Goal: Task Accomplishment & Management: Manage account settings

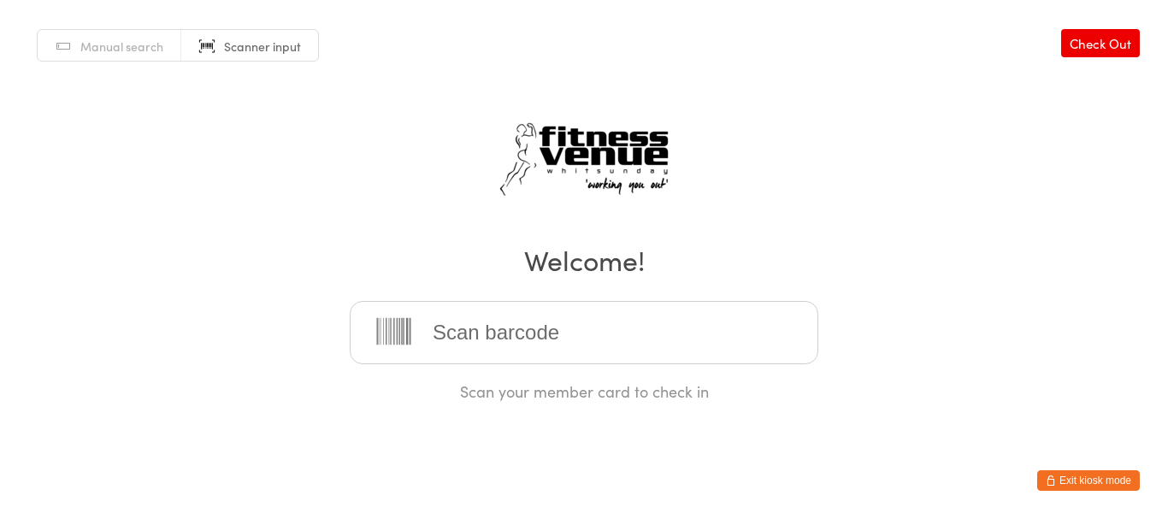
click at [1078, 489] on button "Exit kiosk mode" at bounding box center [1088, 480] width 103 height 21
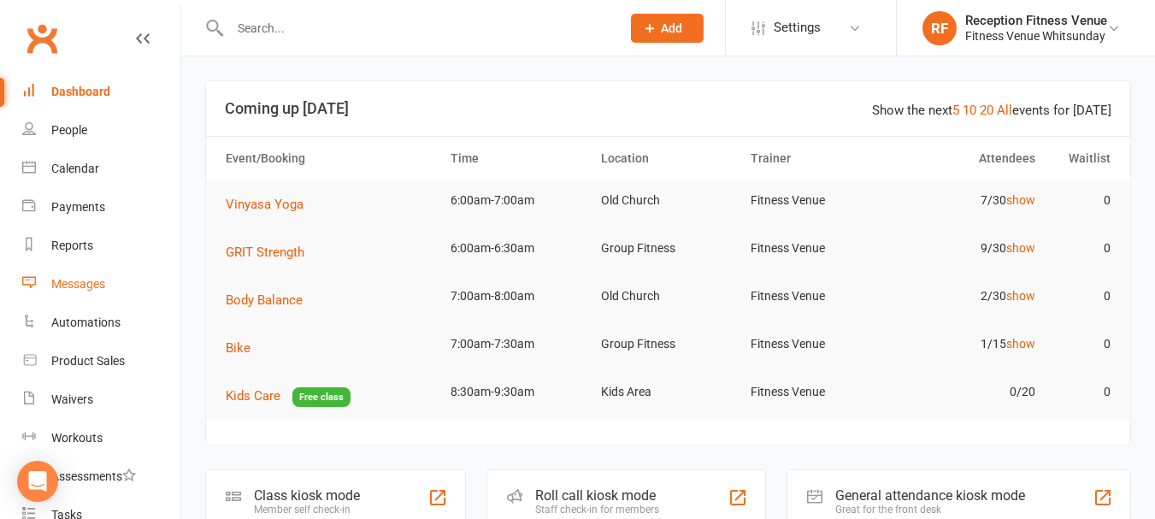
click at [69, 281] on div "Messages" at bounding box center [78, 284] width 54 height 14
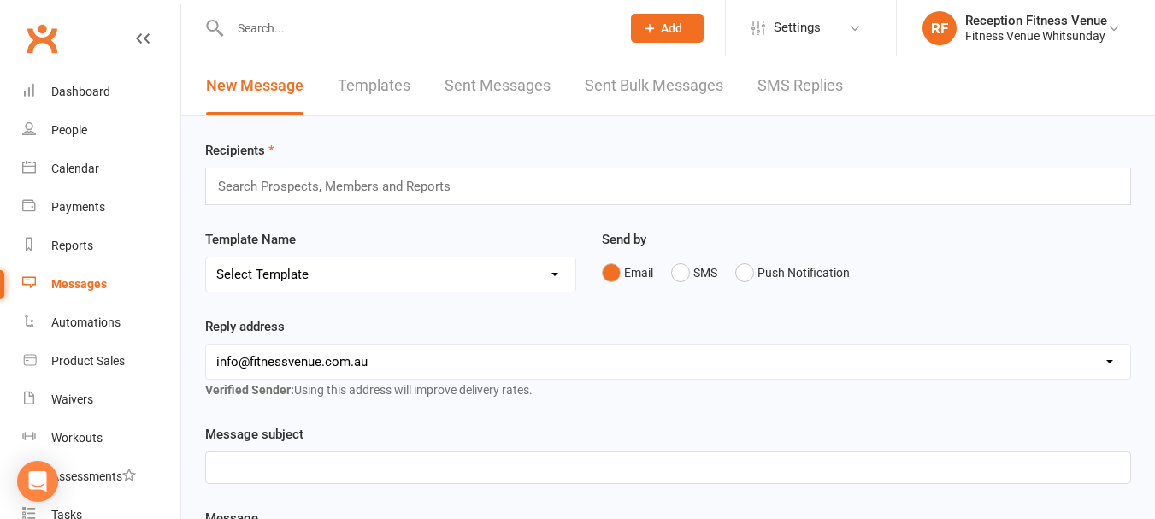
click at [649, 90] on link "Sent Bulk Messages" at bounding box center [654, 85] width 139 height 59
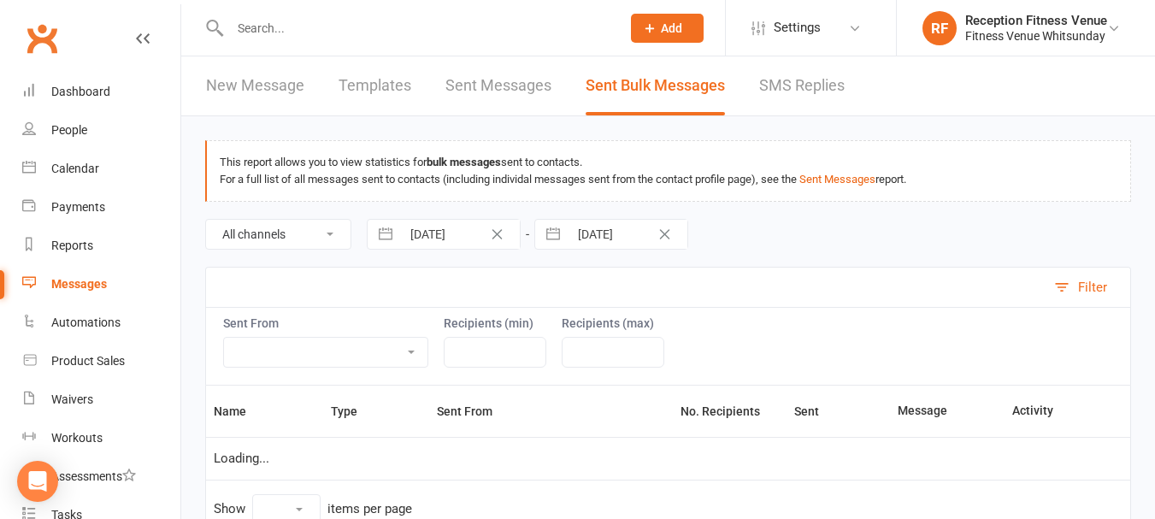
select select "10"
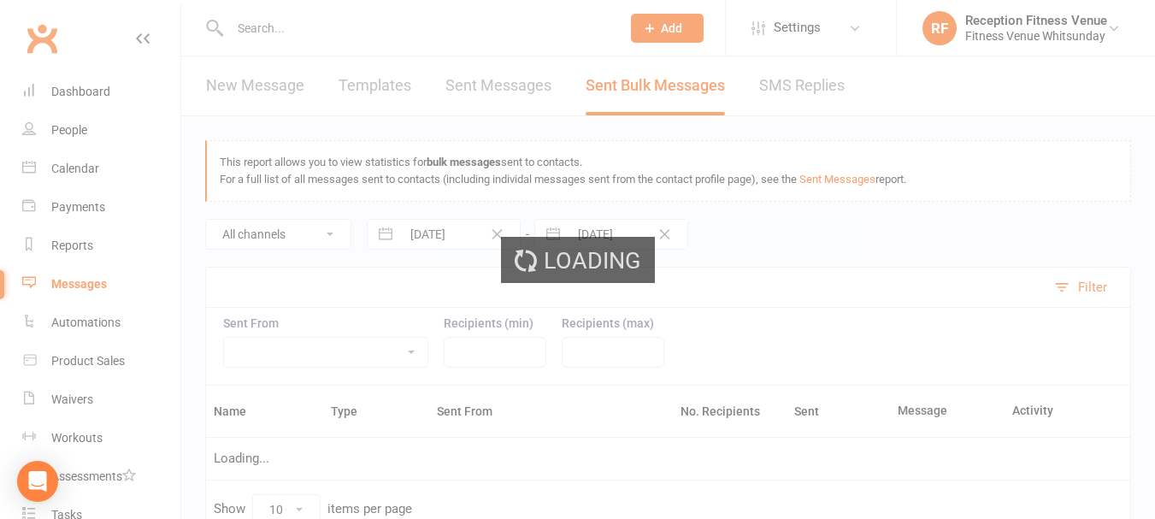
click at [793, 91] on div "Loading" at bounding box center [577, 259] width 1155 height 519
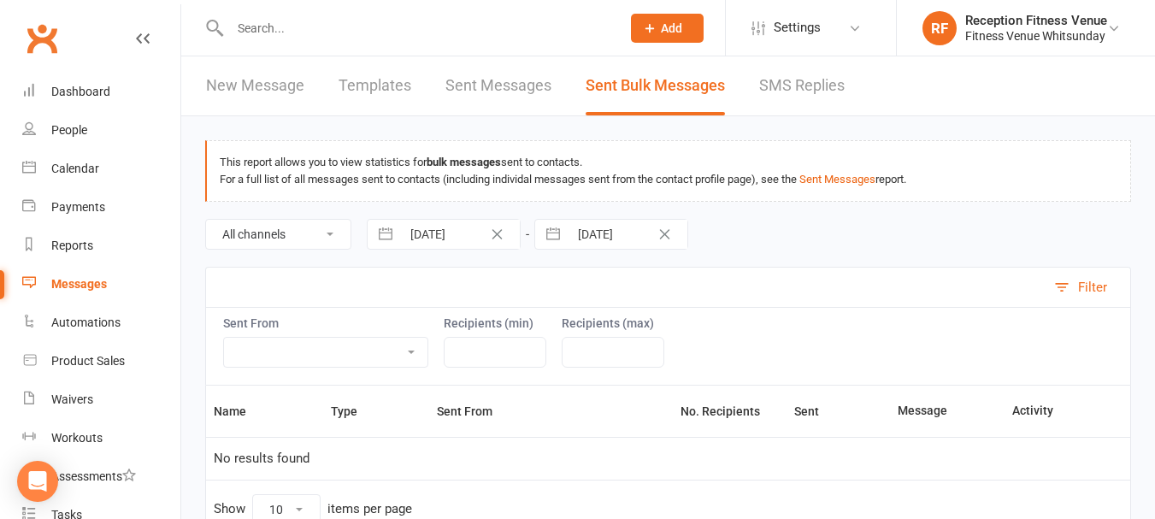
click at [818, 86] on link "SMS Replies" at bounding box center [802, 85] width 86 height 59
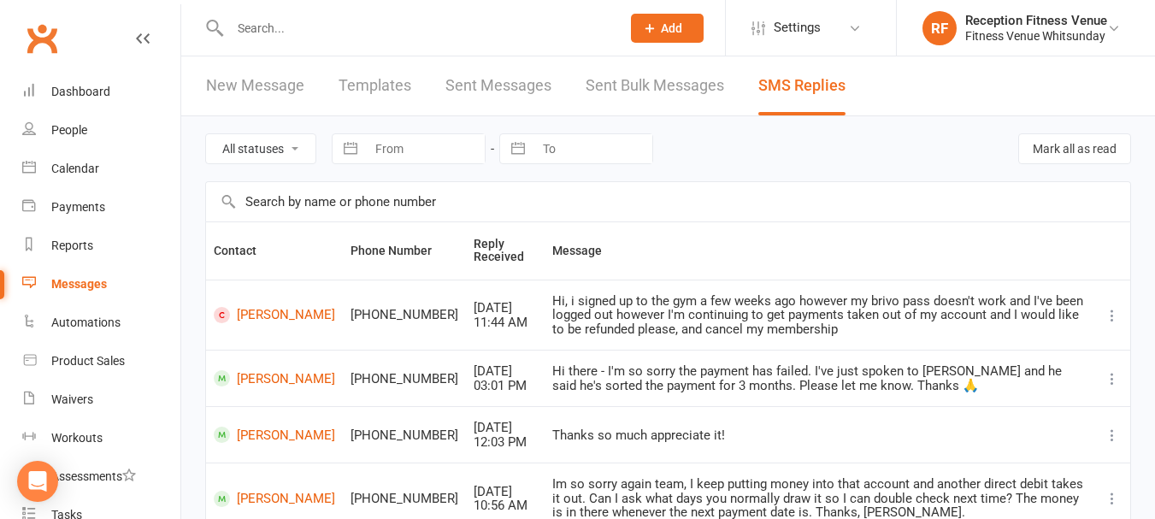
click at [233, 77] on link "New Message" at bounding box center [255, 85] width 98 height 59
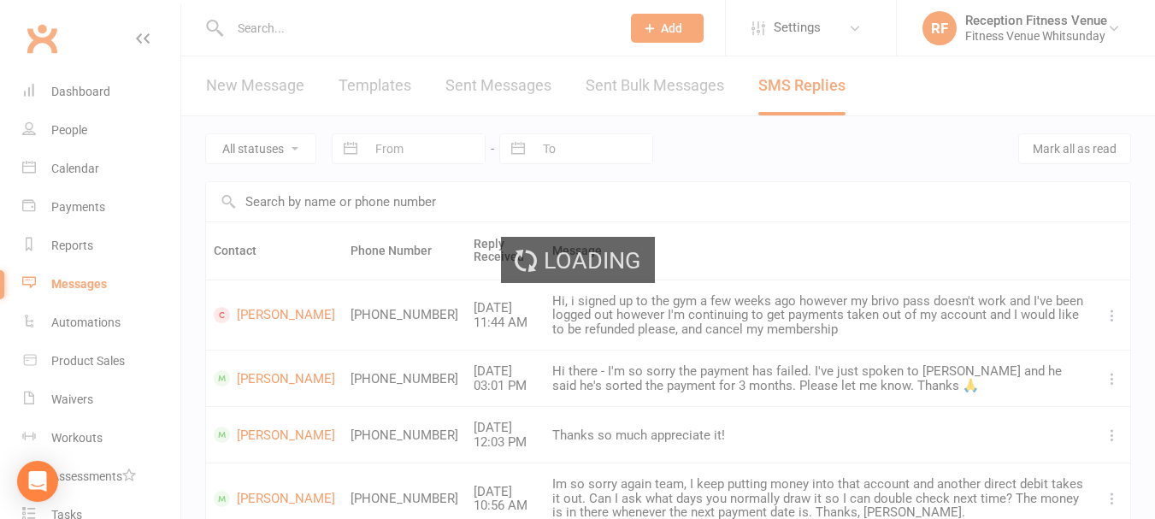
click at [93, 88] on div "Loading" at bounding box center [577, 259] width 1155 height 519
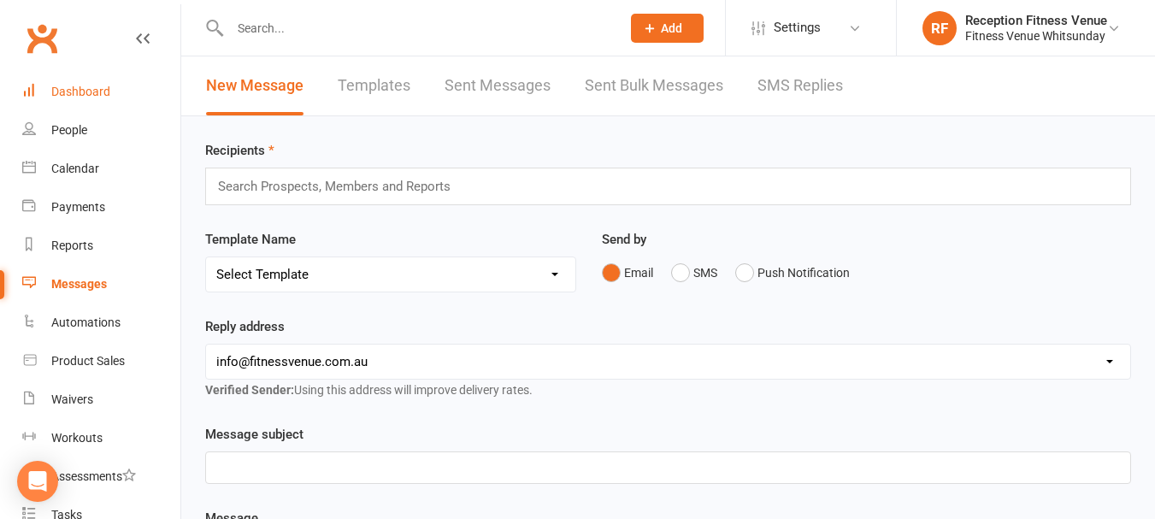
click at [88, 91] on div "Dashboard" at bounding box center [80, 92] width 59 height 14
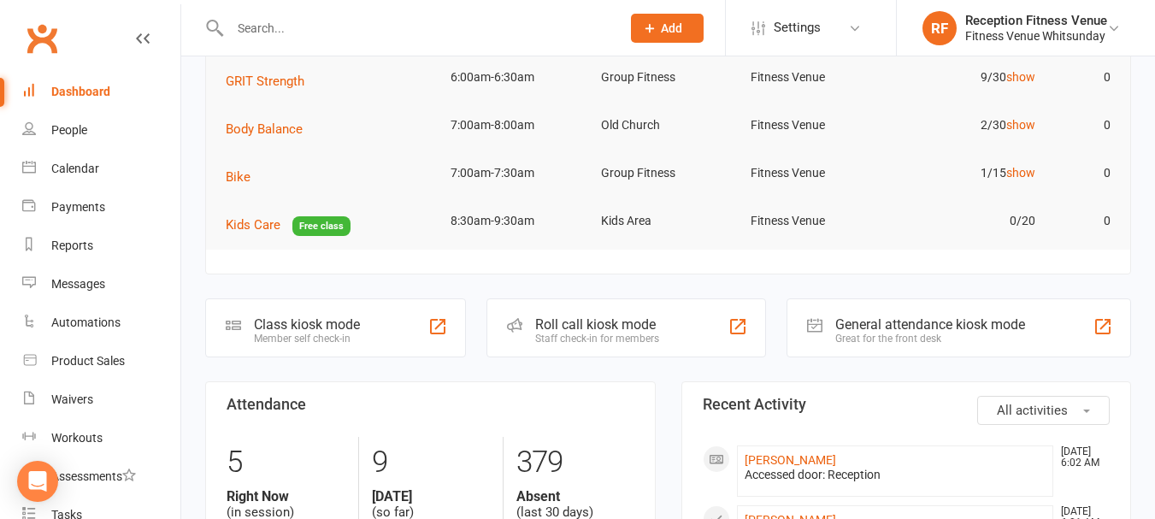
scroll to position [428, 0]
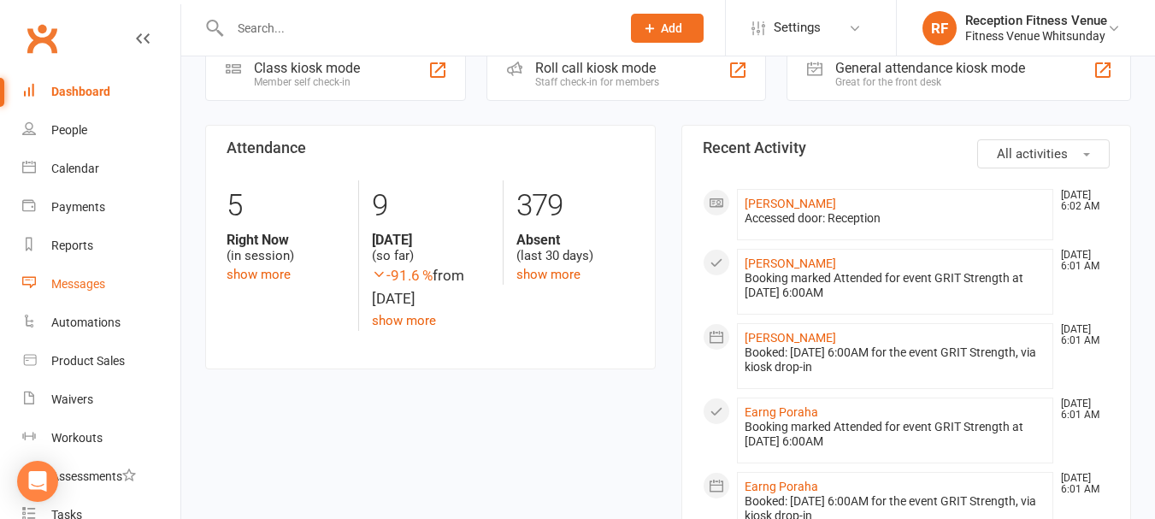
click at [74, 270] on link "Messages" at bounding box center [101, 284] width 158 height 38
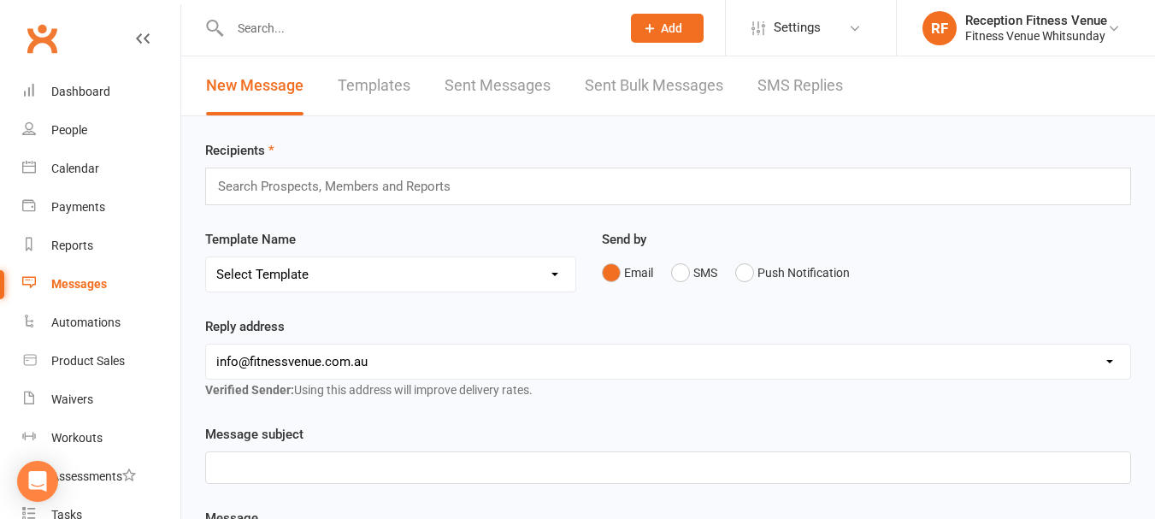
click at [810, 76] on link "SMS Replies" at bounding box center [801, 85] width 86 height 59
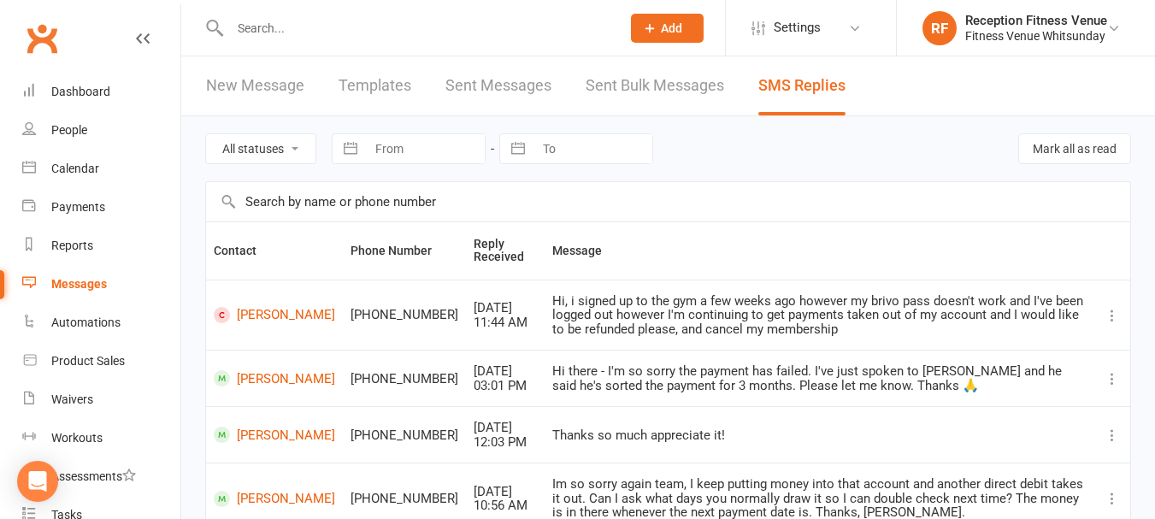
scroll to position [171, 0]
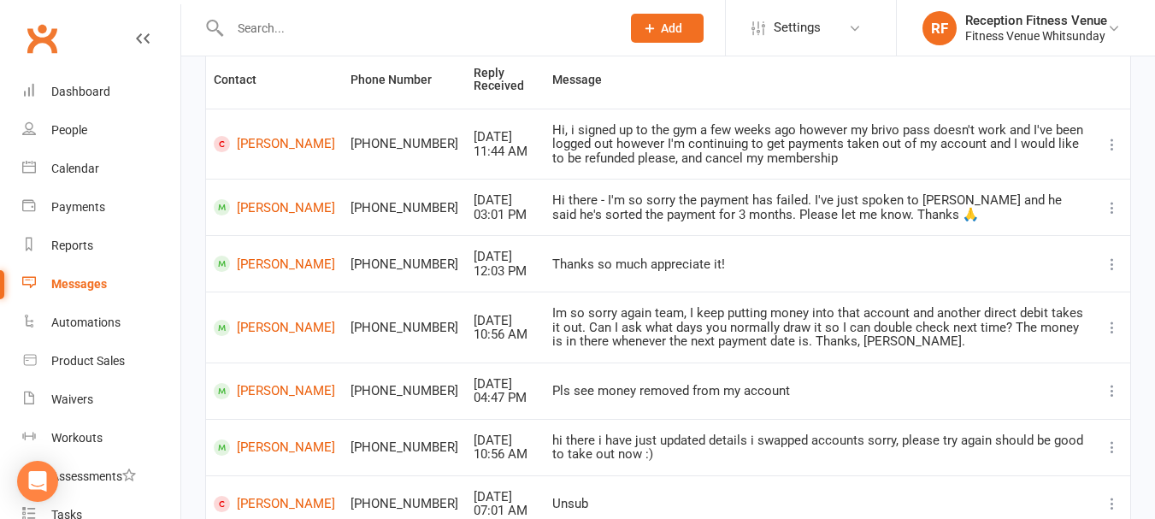
click at [251, 247] on td "Kimberley Goodman" at bounding box center [274, 263] width 137 height 56
click at [254, 262] on link "Kimberley Goodman" at bounding box center [274, 264] width 121 height 16
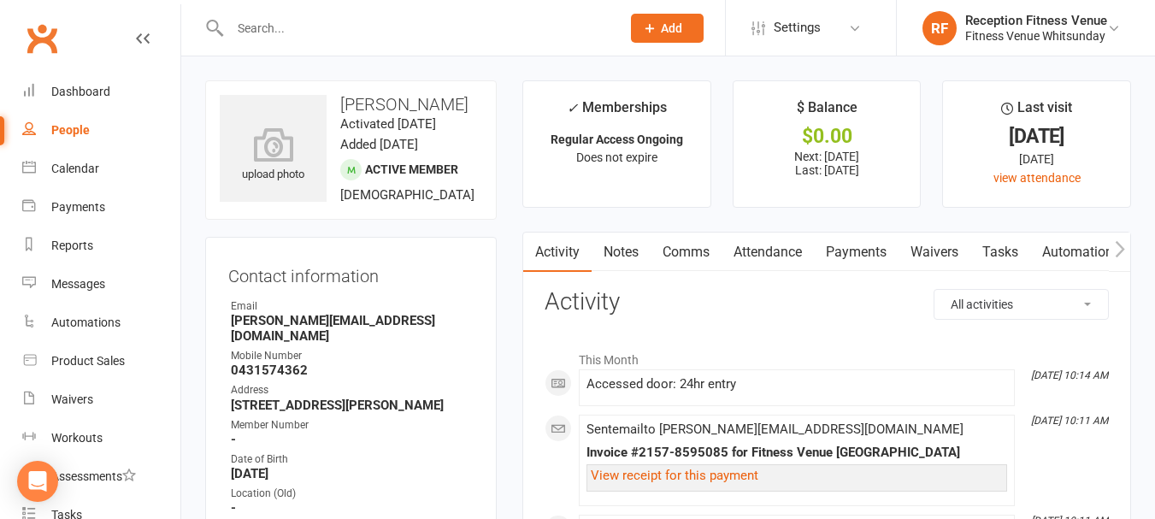
drag, startPoint x: 841, startPoint y: 253, endPoint x: 857, endPoint y: 322, distance: 71.1
click at [842, 254] on link "Payments" at bounding box center [856, 252] width 85 height 39
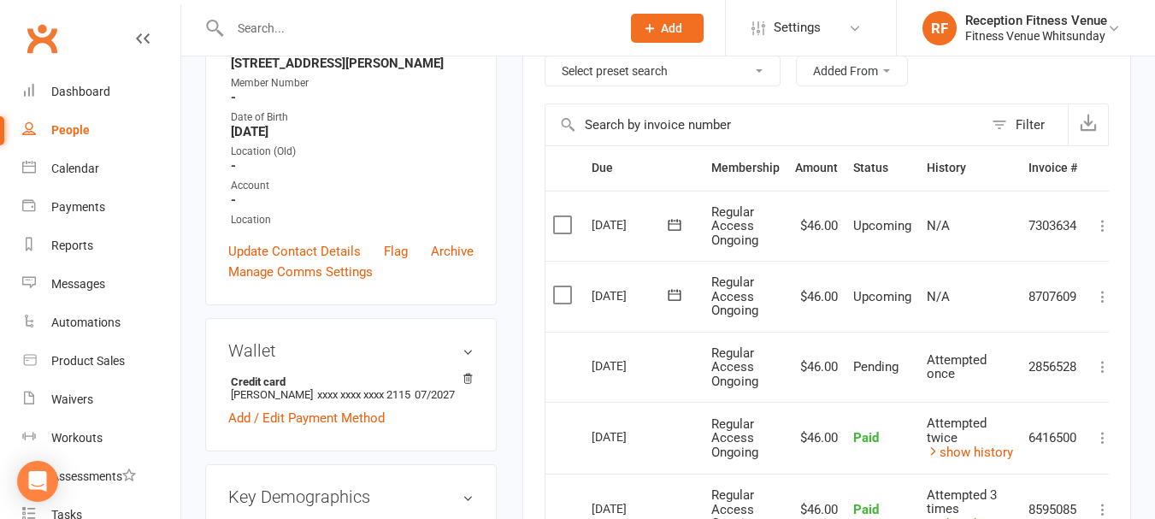
scroll to position [428, 0]
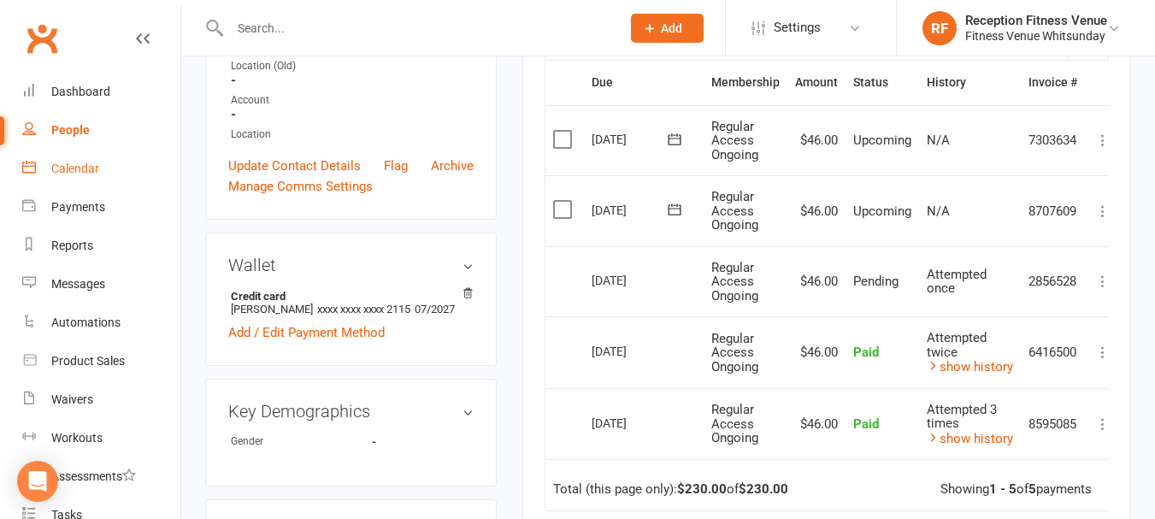
click at [71, 167] on div "Calendar" at bounding box center [75, 169] width 48 height 14
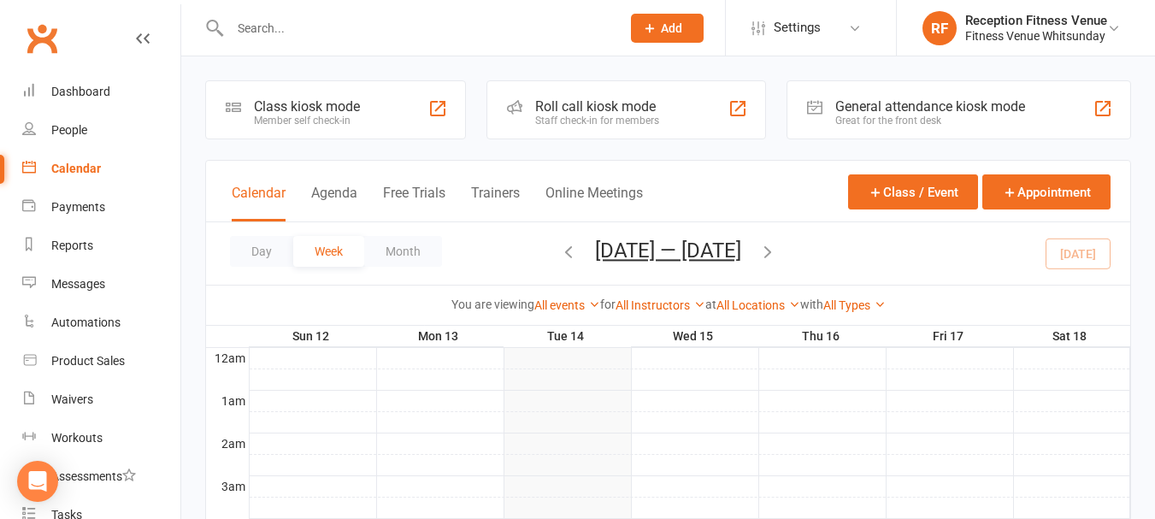
click at [871, 103] on div "General attendance kiosk mode" at bounding box center [930, 106] width 190 height 16
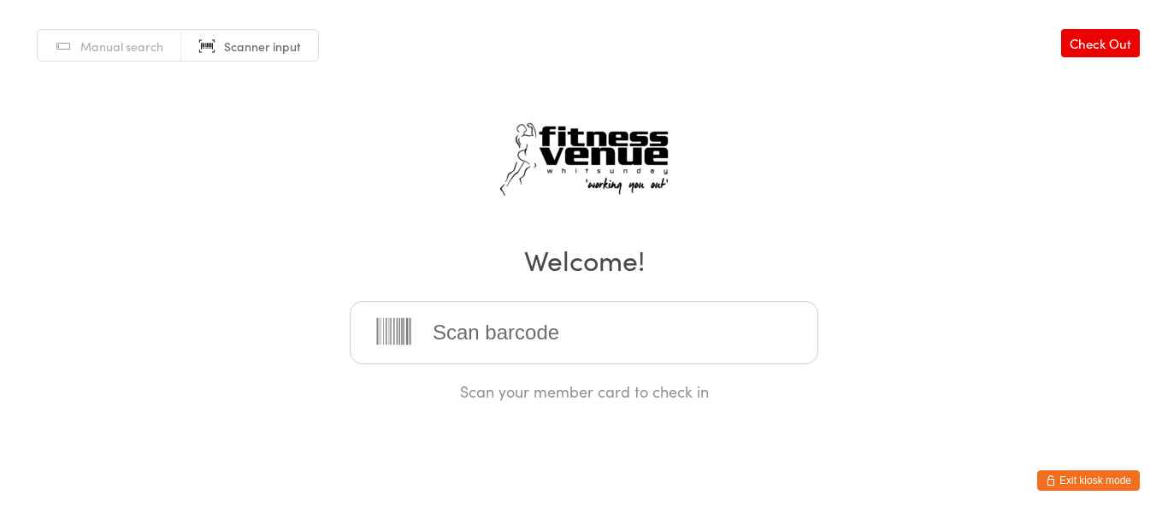
click at [1059, 477] on button "Exit kiosk mode" at bounding box center [1088, 480] width 103 height 21
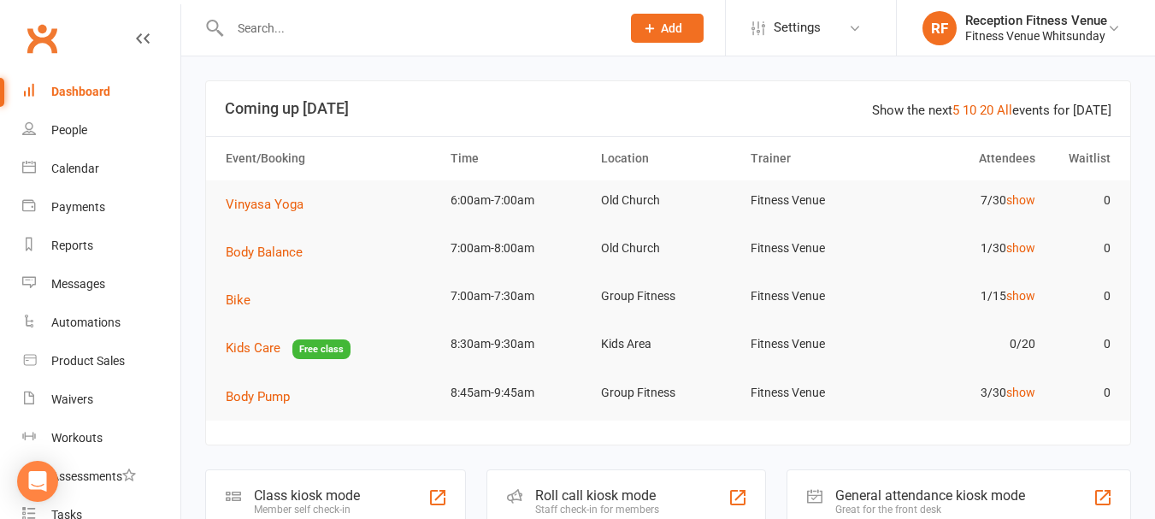
click at [297, 33] on input "text" at bounding box center [417, 28] width 384 height 24
type input "will"
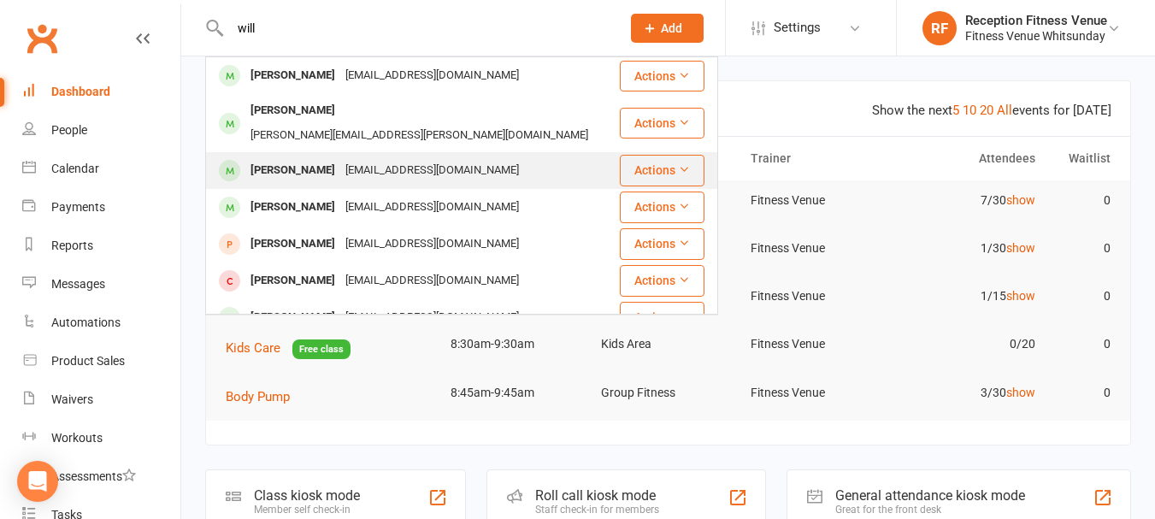
scroll to position [86, 0]
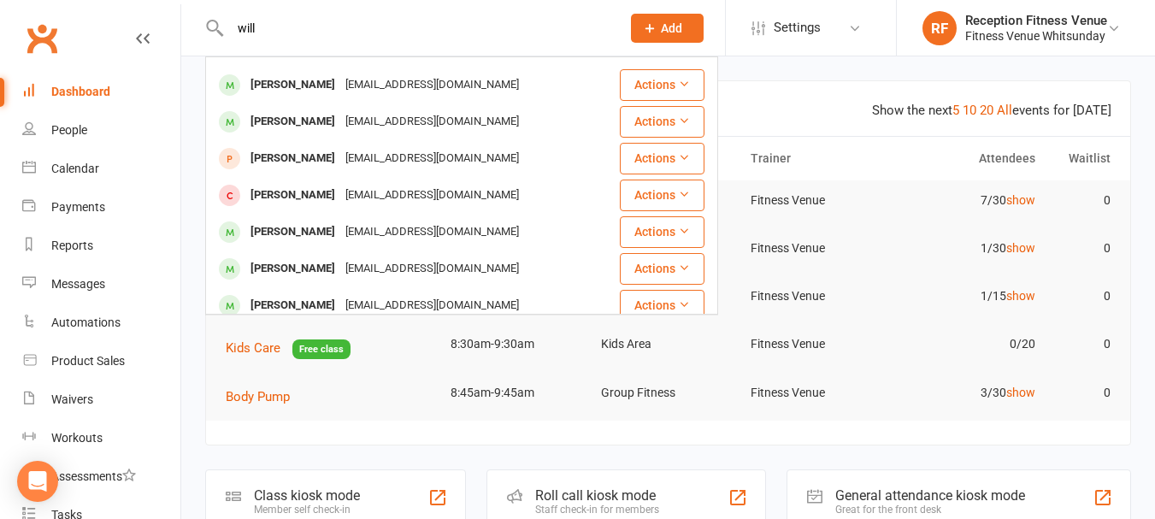
click at [208, 366] on tr "Kids Care Free class 8:30am-9:30am Kids Area Fitness Venue 0/20 0" at bounding box center [668, 348] width 924 height 49
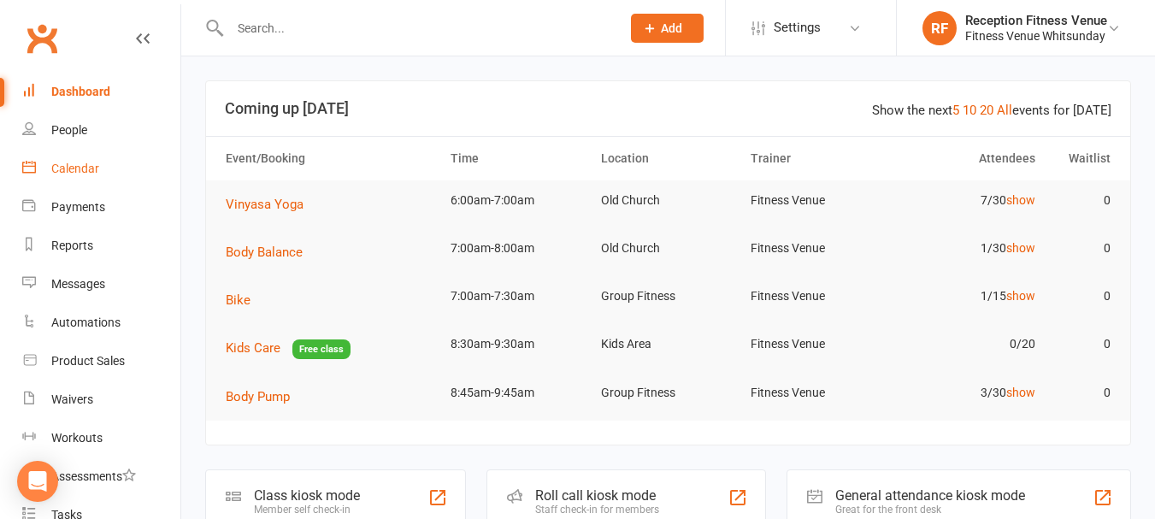
click at [71, 156] on link "Calendar" at bounding box center [101, 169] width 158 height 38
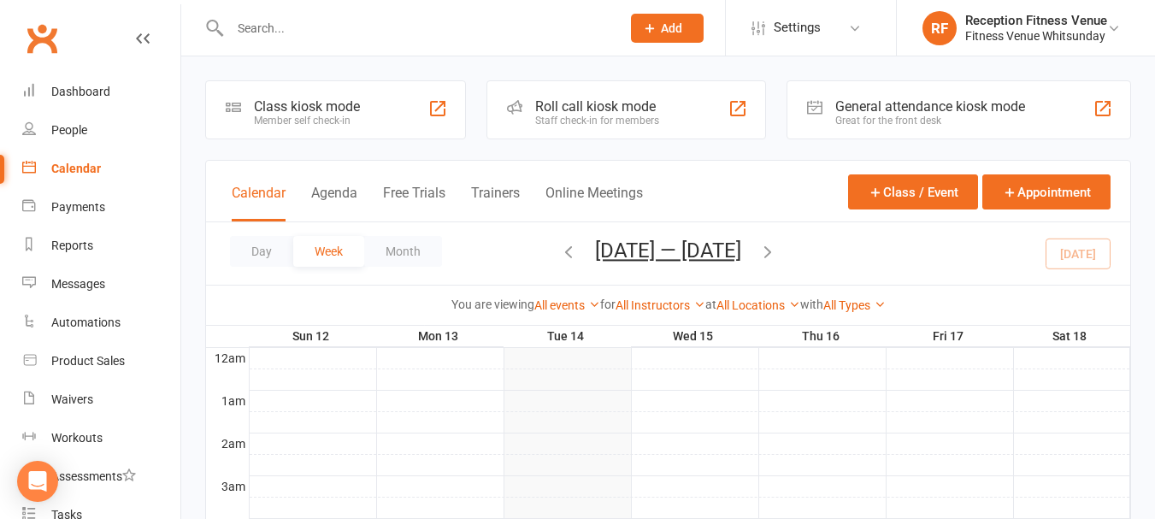
click at [933, 104] on div "General attendance kiosk mode" at bounding box center [930, 106] width 190 height 16
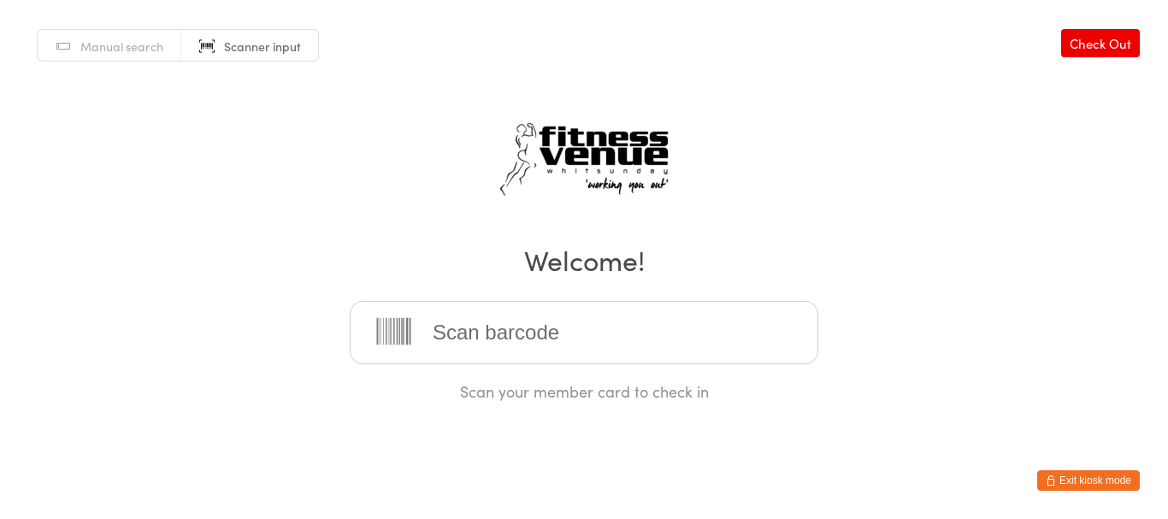
click at [1089, 472] on button "Exit kiosk mode" at bounding box center [1088, 480] width 103 height 21
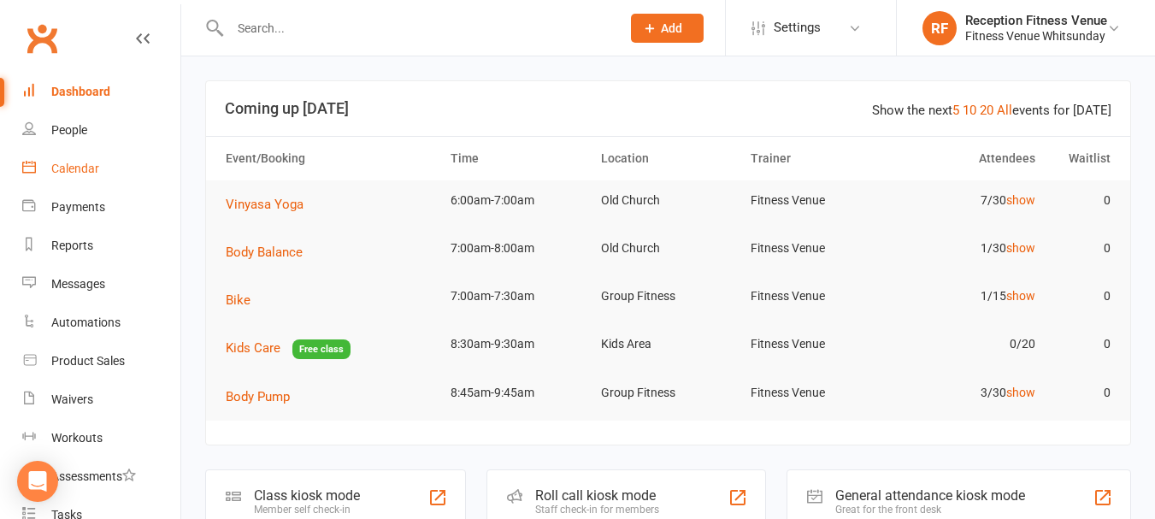
click at [84, 159] on link "Calendar" at bounding box center [101, 169] width 158 height 38
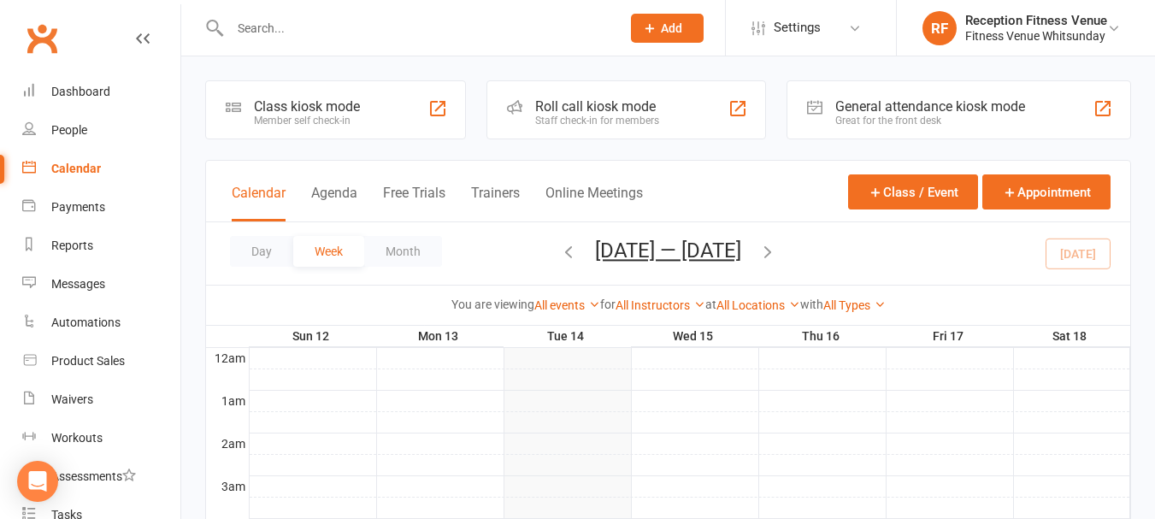
click at [881, 109] on div "General attendance kiosk mode" at bounding box center [930, 106] width 190 height 16
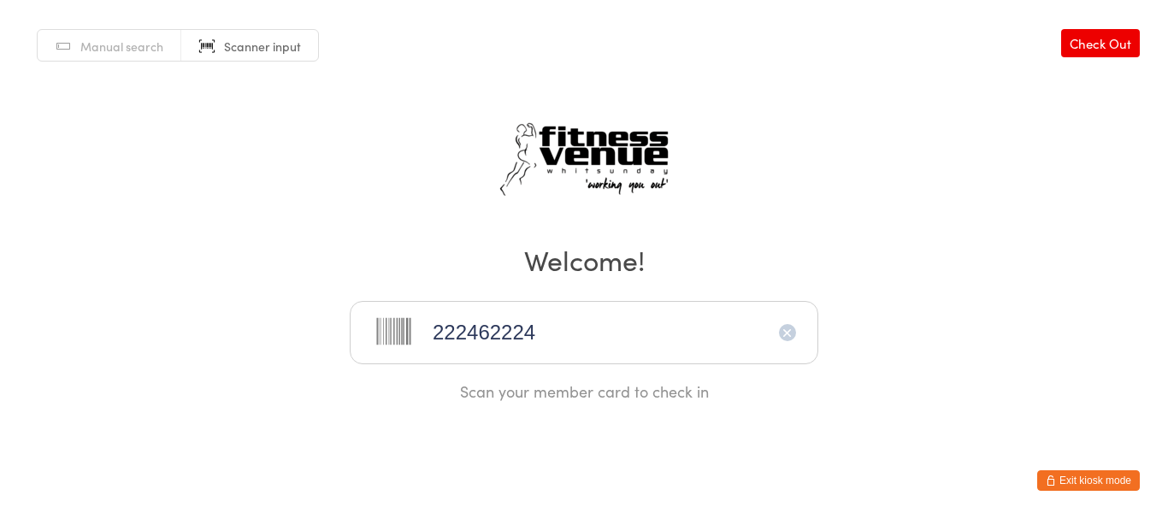
type input "2224622247"
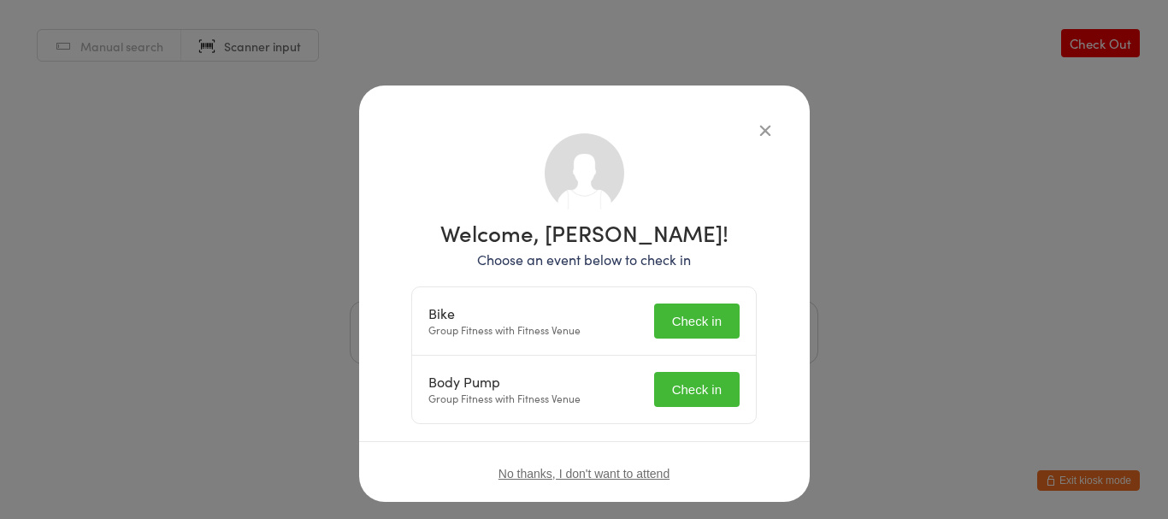
click at [688, 331] on button "Check in" at bounding box center [697, 321] width 86 height 35
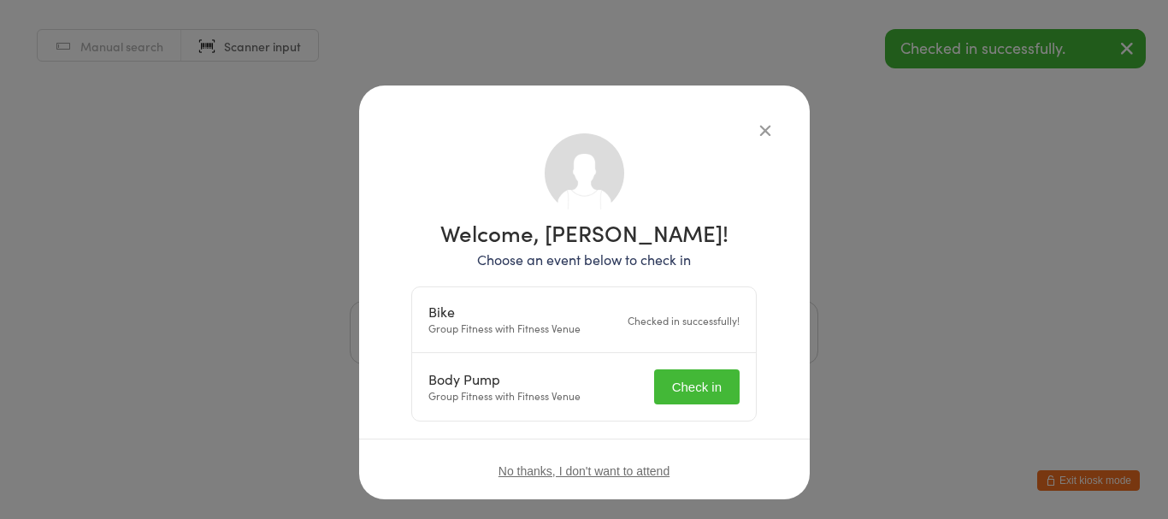
click at [695, 381] on button "Check in" at bounding box center [697, 386] width 86 height 35
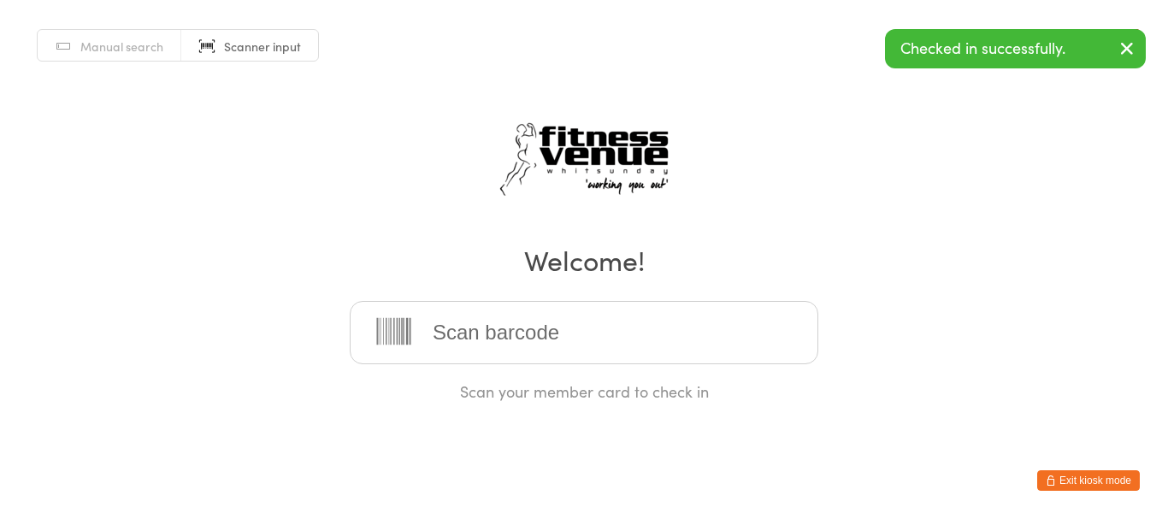
click at [501, 331] on input "search" at bounding box center [584, 332] width 469 height 63
click at [1076, 477] on button "Exit kiosk mode" at bounding box center [1088, 480] width 103 height 21
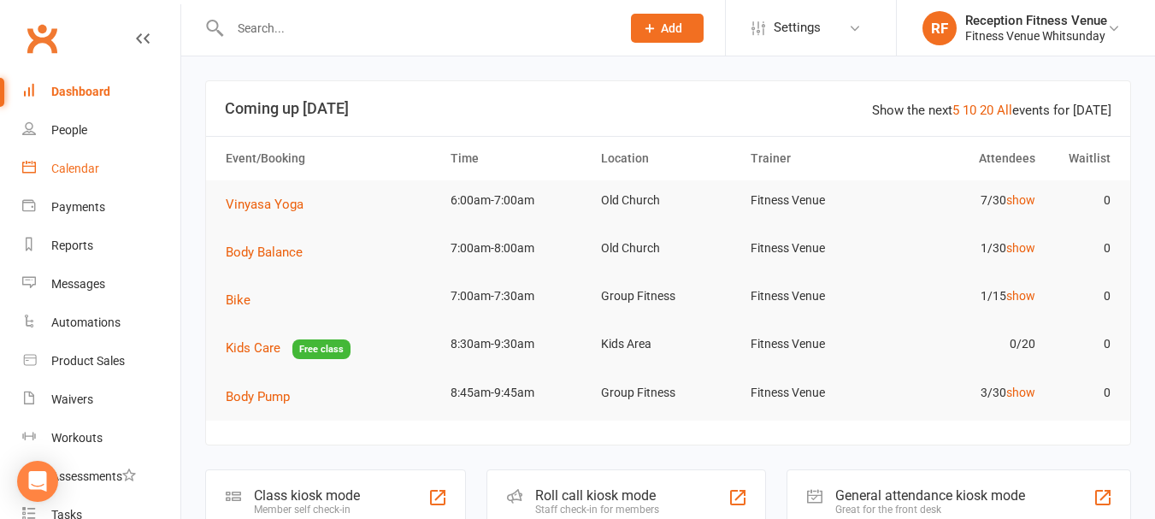
click at [89, 183] on link "Calendar" at bounding box center [101, 169] width 158 height 38
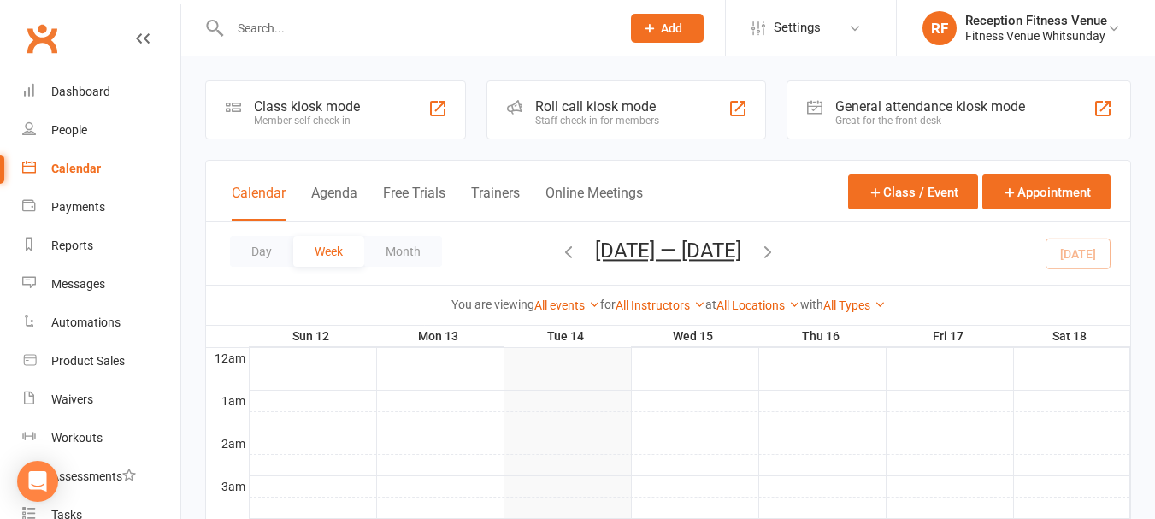
click at [888, 110] on div "General attendance kiosk mode" at bounding box center [930, 106] width 190 height 16
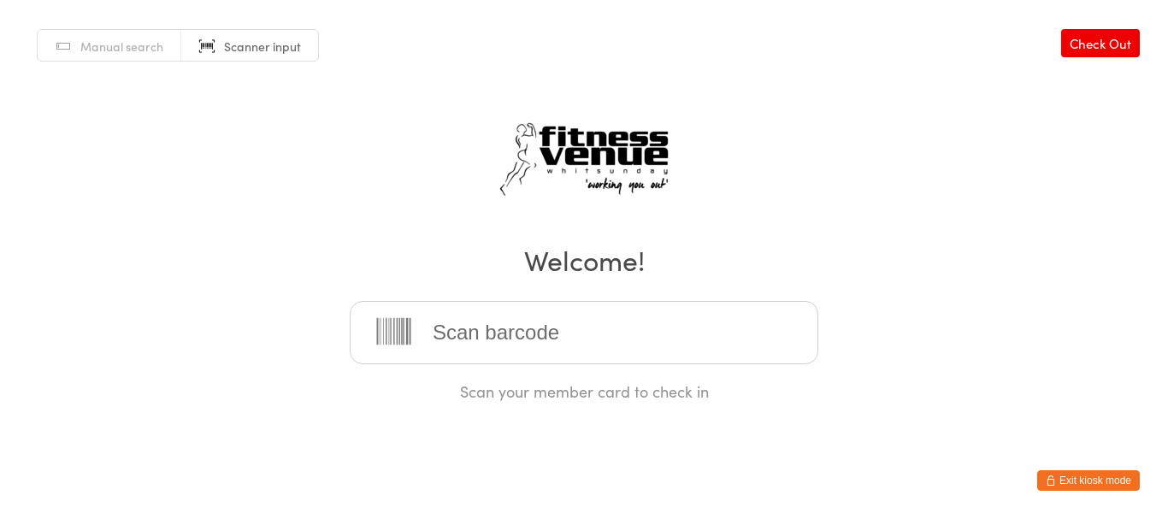
click at [492, 338] on input "search" at bounding box center [584, 332] width 469 height 63
click at [1101, 485] on button "Exit kiosk mode" at bounding box center [1088, 480] width 103 height 21
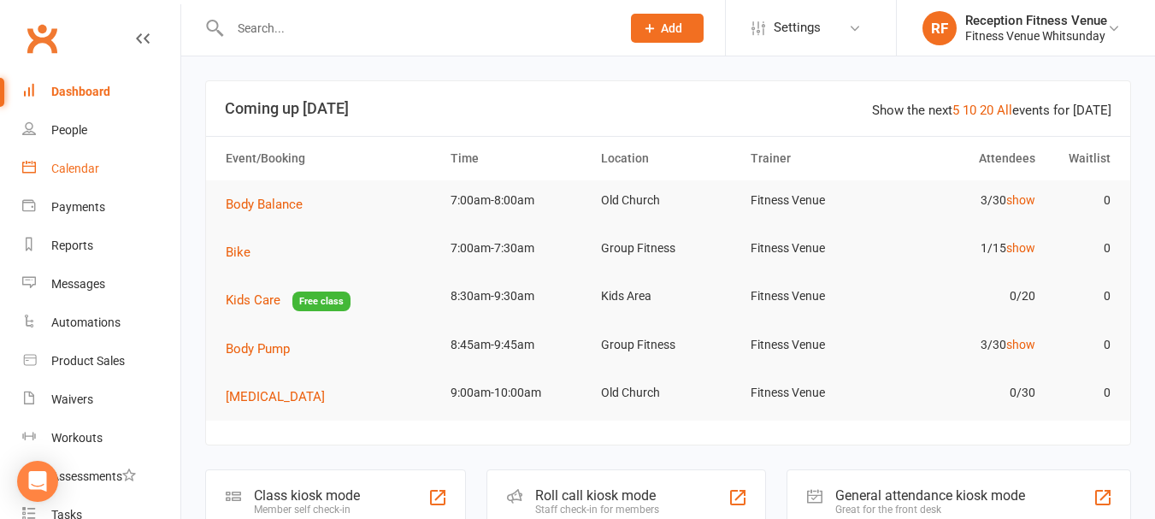
click at [61, 172] on div "Calendar" at bounding box center [75, 169] width 48 height 14
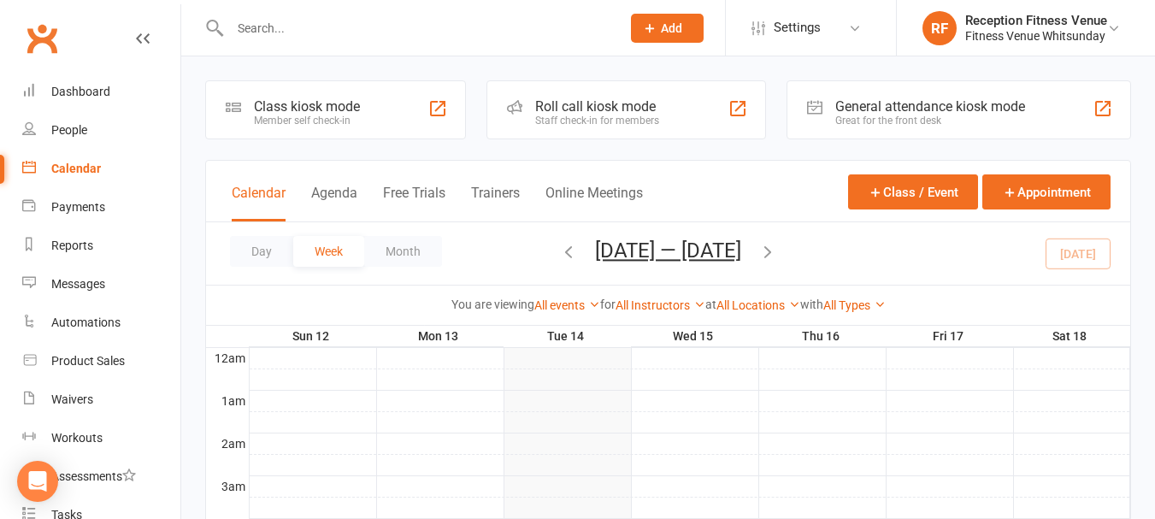
click at [886, 97] on div "General attendance kiosk mode Great for the front desk" at bounding box center [959, 109] width 345 height 59
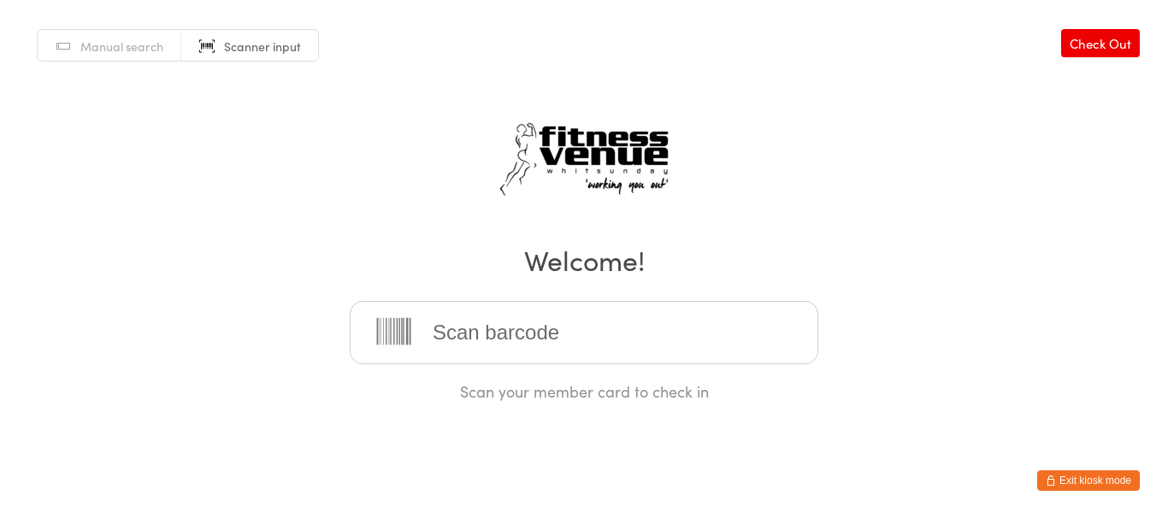
click at [481, 331] on input "search" at bounding box center [584, 332] width 469 height 63
click at [1113, 479] on button "Exit kiosk mode" at bounding box center [1088, 480] width 103 height 21
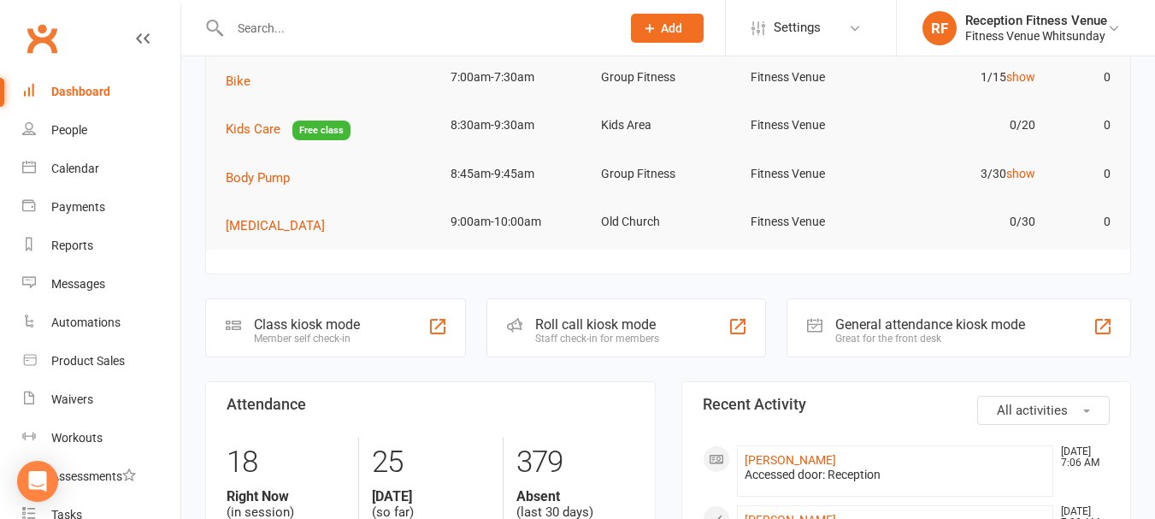
scroll to position [257, 0]
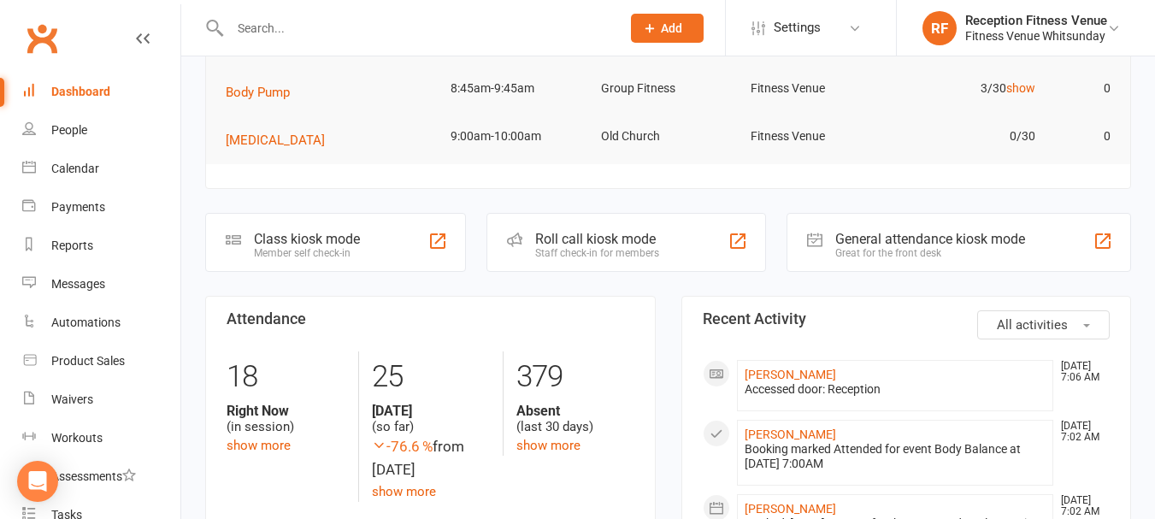
click at [922, 239] on div "General attendance kiosk mode" at bounding box center [930, 239] width 190 height 16
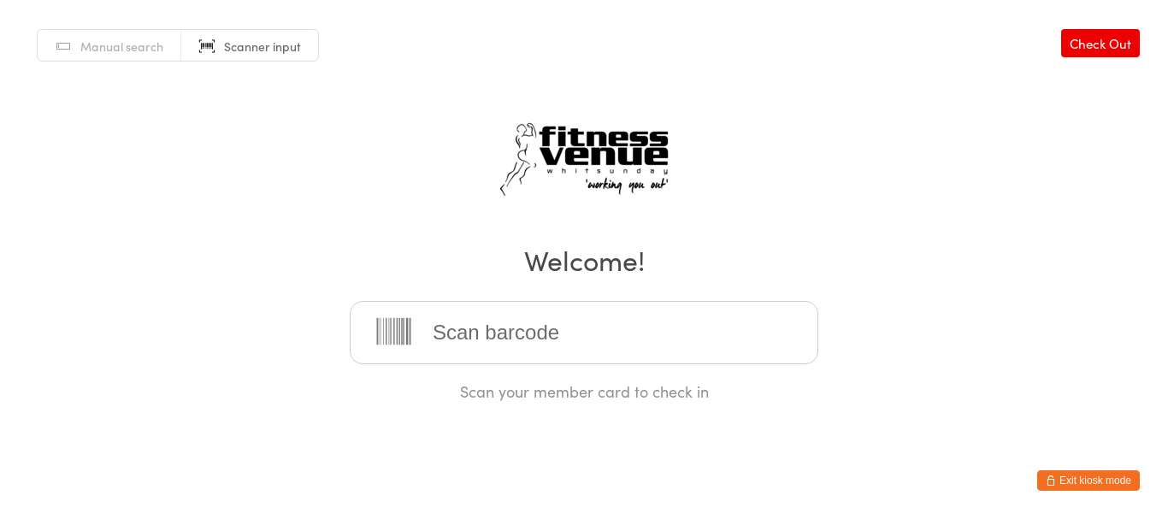
click at [440, 329] on input "search" at bounding box center [584, 332] width 469 height 63
type input "12539"
click at [1065, 477] on button "Exit kiosk mode" at bounding box center [1088, 480] width 103 height 21
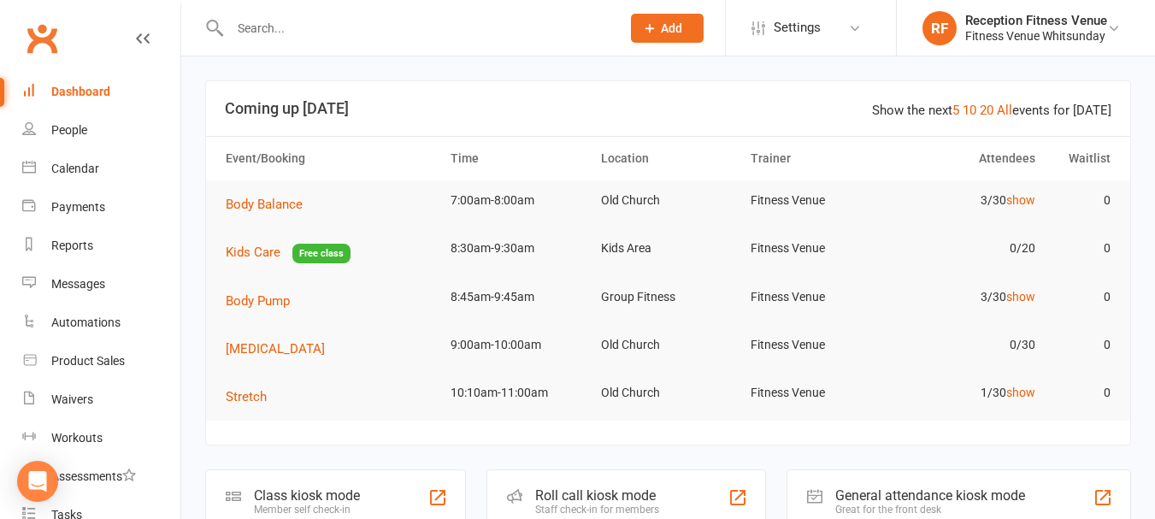
click at [317, 38] on input "text" at bounding box center [417, 28] width 384 height 24
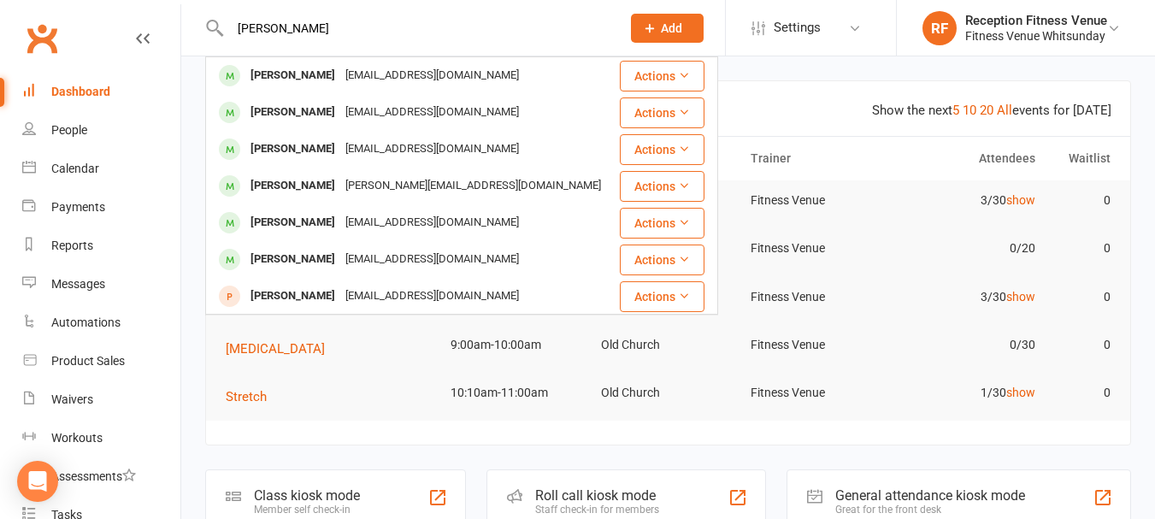
type input "jo sozen"
click at [340, 78] on div "joehoe@bigpond.com" at bounding box center [432, 75] width 184 height 25
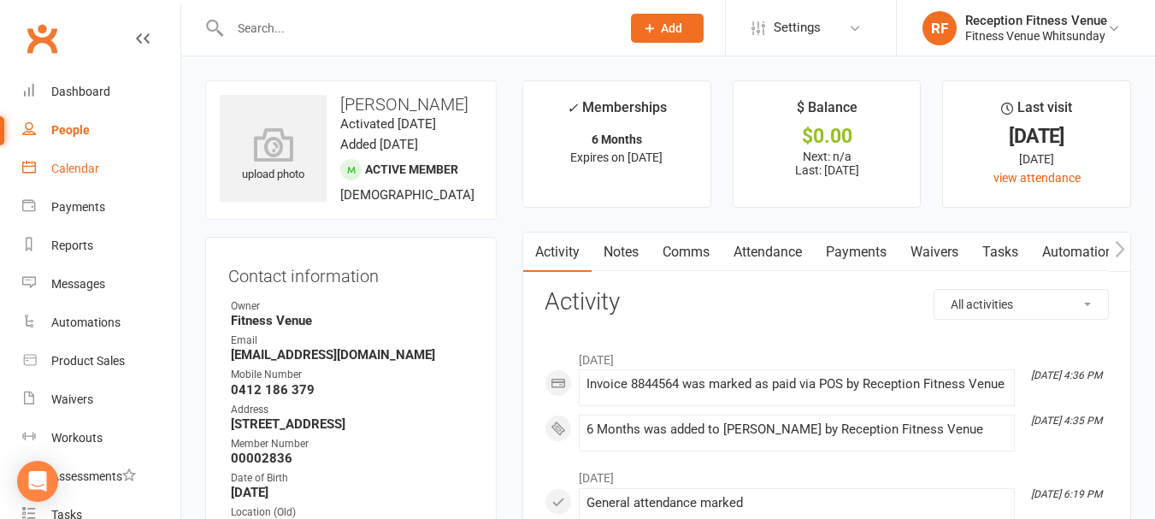
click at [95, 172] on div "Calendar" at bounding box center [75, 169] width 48 height 14
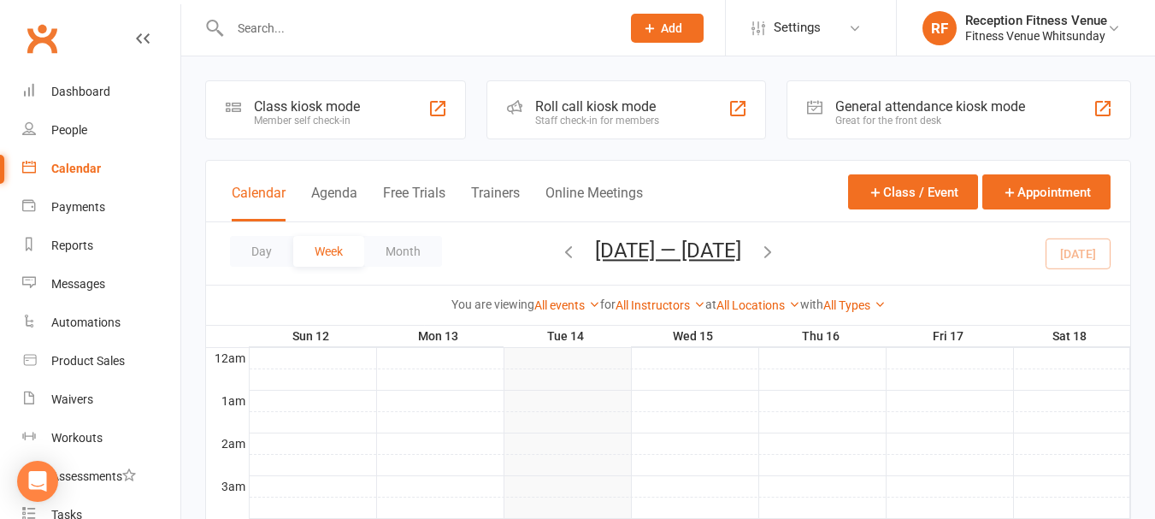
click at [936, 103] on div "General attendance kiosk mode" at bounding box center [930, 106] width 190 height 16
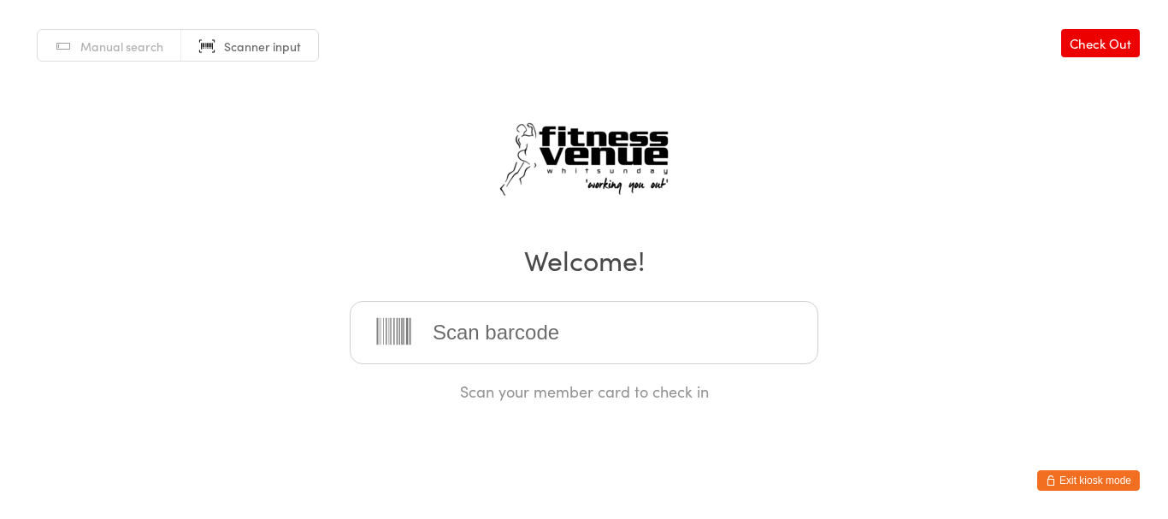
click at [430, 337] on input "search" at bounding box center [584, 332] width 469 height 63
click at [472, 331] on input "search" at bounding box center [584, 332] width 469 height 63
click at [911, 381] on div "Manual search Scanner input Check Out Welcome! Scan your member card to check in" at bounding box center [584, 201] width 1168 height 402
click at [1101, 480] on button "Exit kiosk mode" at bounding box center [1088, 480] width 103 height 21
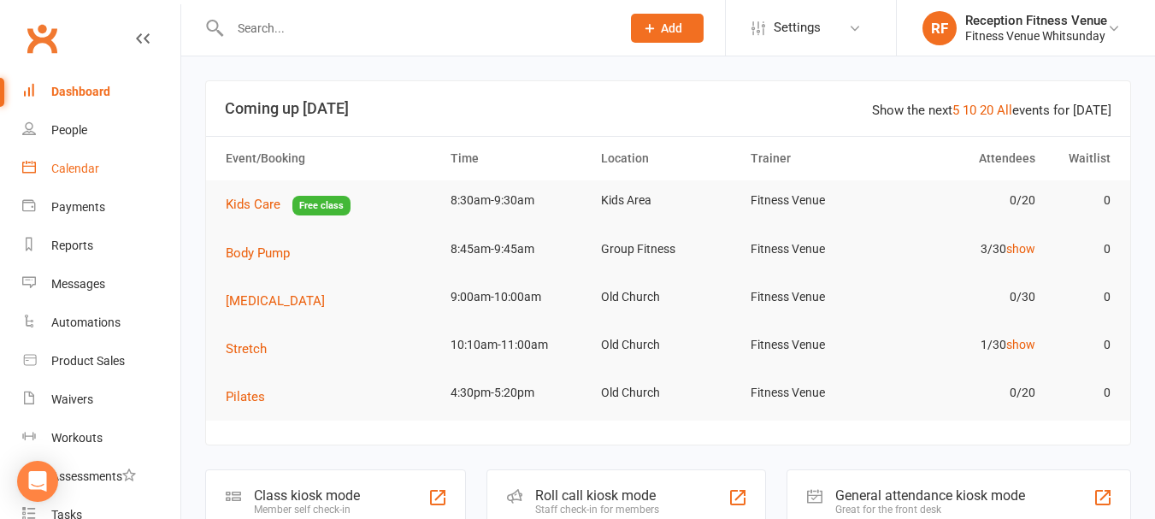
click at [89, 156] on link "Calendar" at bounding box center [101, 169] width 158 height 38
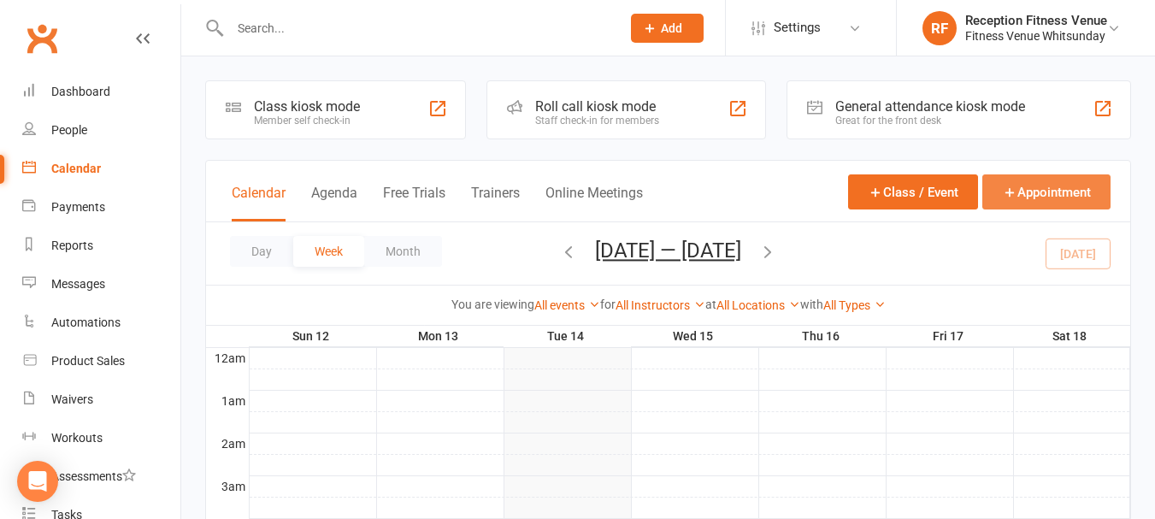
click at [1065, 203] on button "Appointment" at bounding box center [1047, 191] width 128 height 35
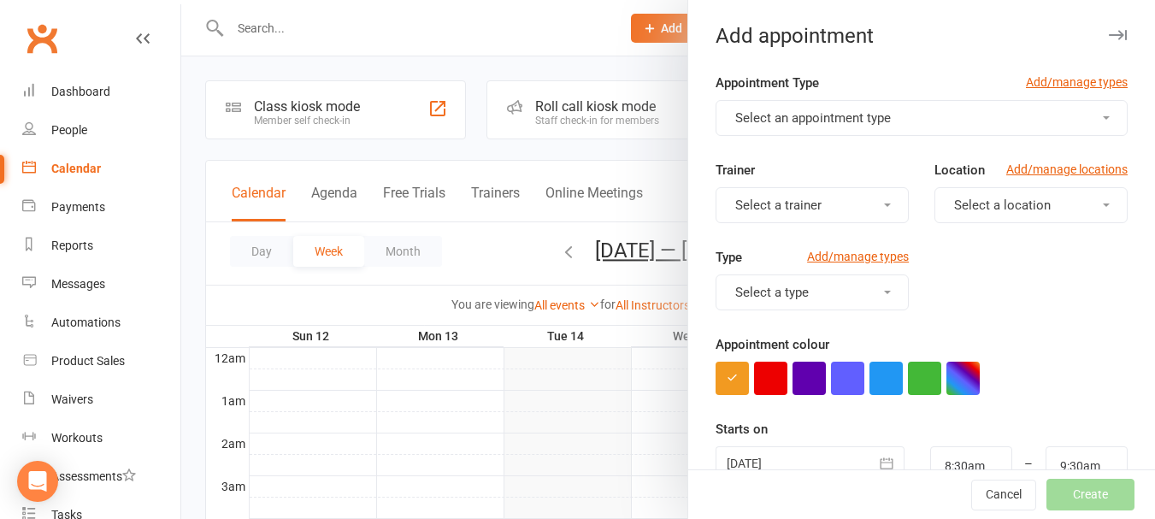
click at [919, 108] on button "Select an appointment type" at bounding box center [922, 118] width 412 height 36
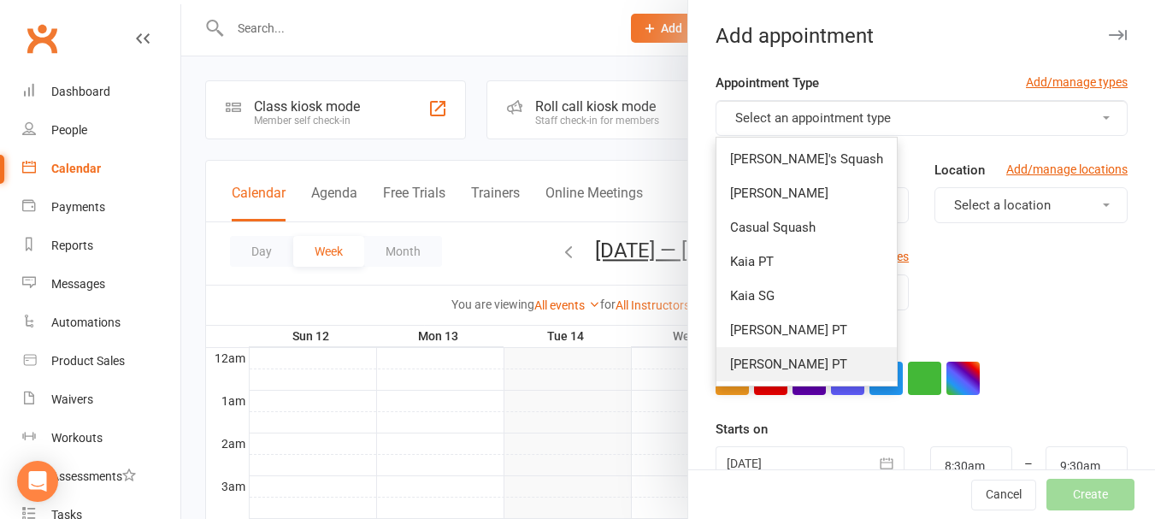
click at [835, 361] on link "Rachel PT" at bounding box center [807, 364] width 180 height 34
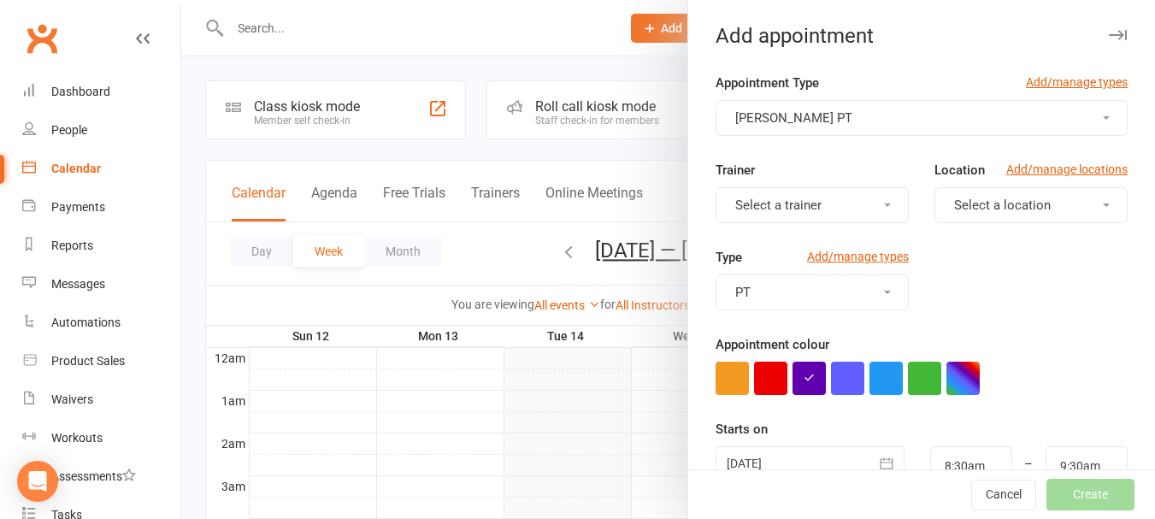
click at [839, 214] on button "Select a trainer" at bounding box center [812, 205] width 193 height 36
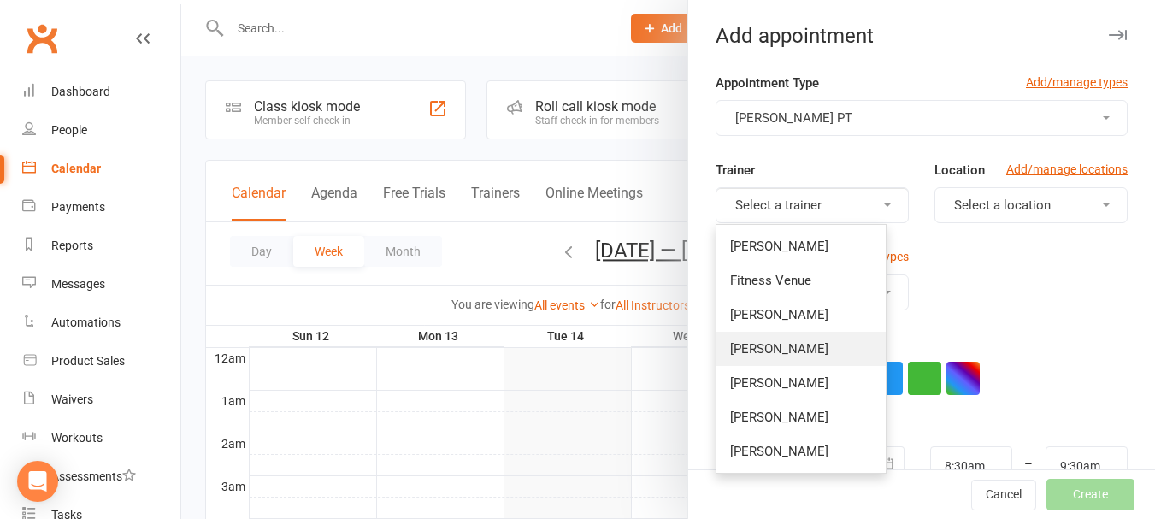
click at [808, 360] on link "Rachel Millard" at bounding box center [801, 349] width 169 height 34
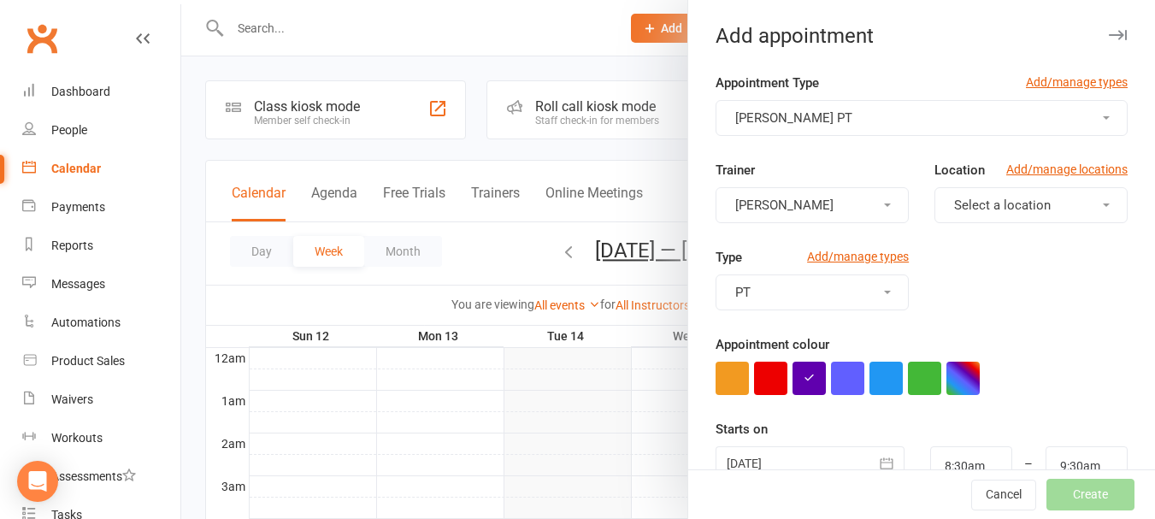
drag, startPoint x: 933, startPoint y: 273, endPoint x: 749, endPoint y: 259, distance: 184.4
click at [892, 268] on div "Type Add/manage types PT" at bounding box center [922, 290] width 438 height 87
drag, startPoint x: 813, startPoint y: 304, endPoint x: 1040, endPoint y: 357, distance: 232.5
click at [1040, 357] on div "Appointment colour" at bounding box center [922, 364] width 412 height 61
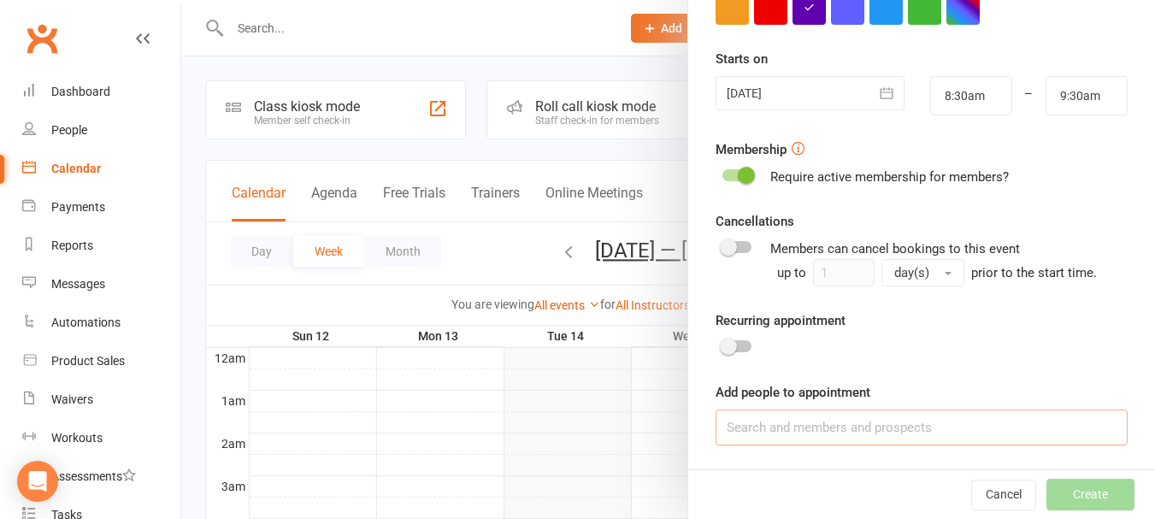
click at [881, 411] on input at bounding box center [922, 428] width 412 height 36
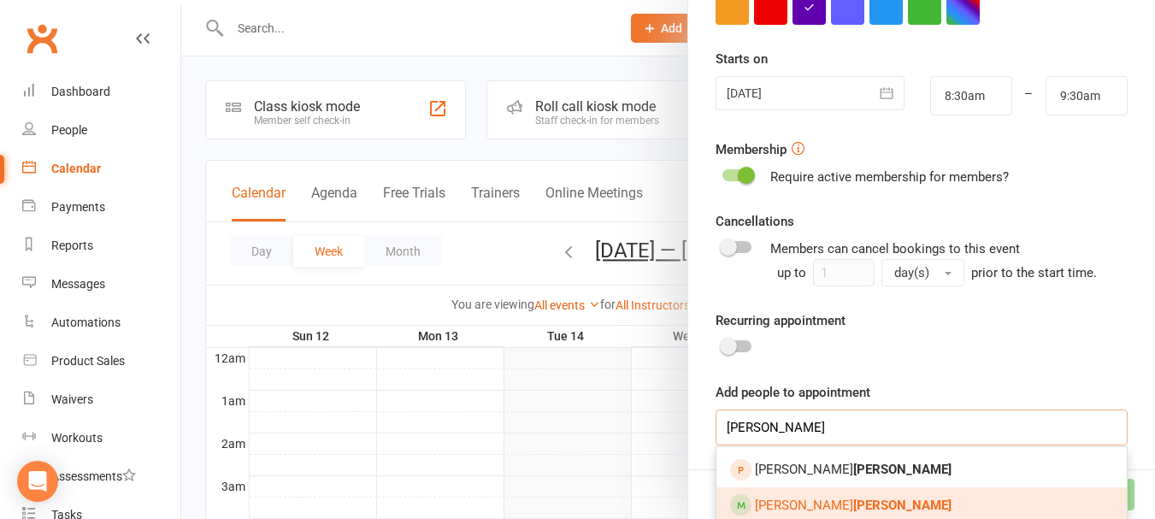
type input "ganter"
click at [846, 505] on link "Brianna Ganter" at bounding box center [922, 505] width 410 height 36
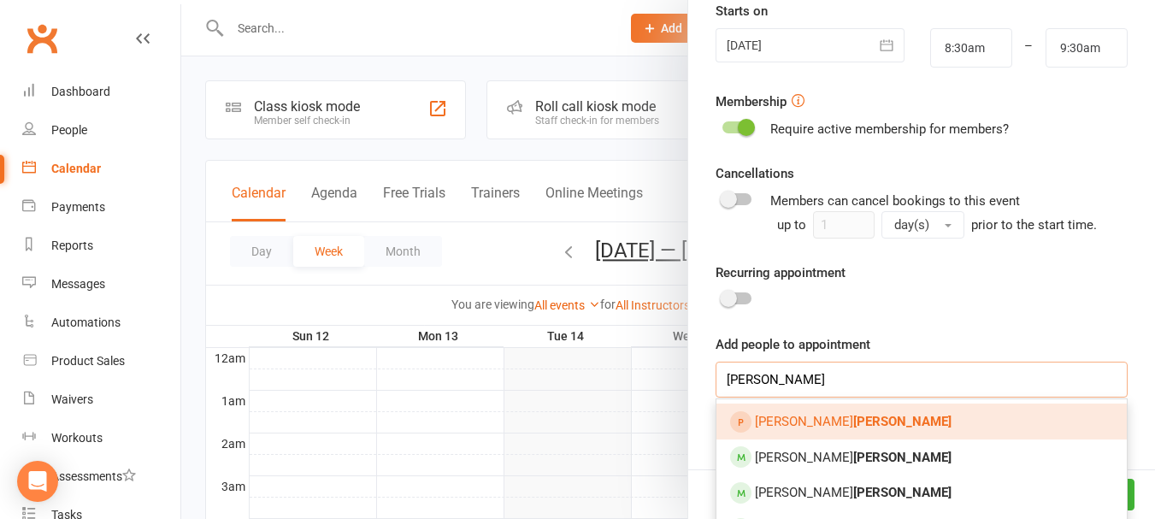
scroll to position [504, 0]
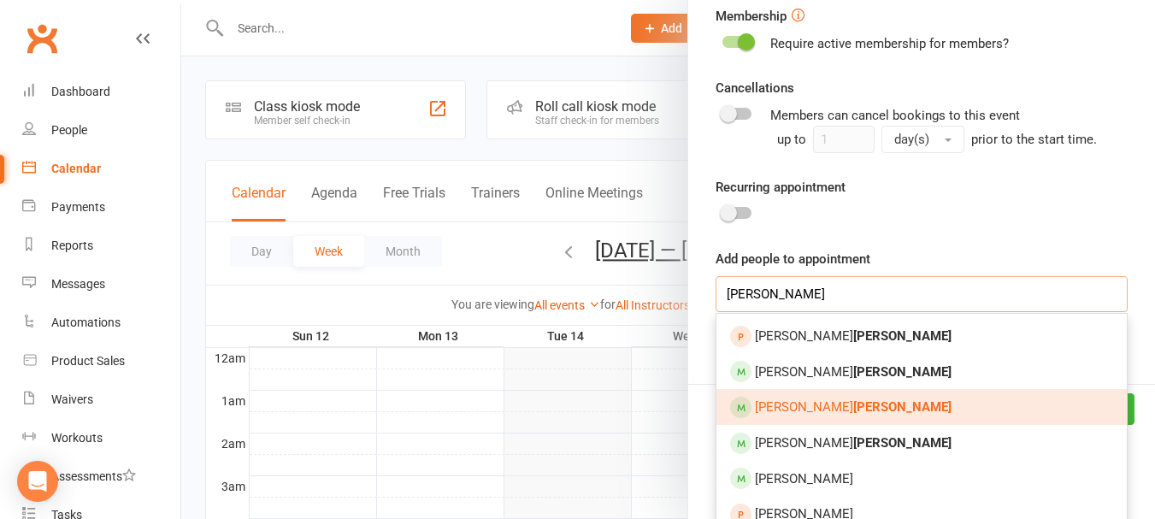
type input "ganter"
click at [853, 410] on strong "Ganter" at bounding box center [902, 406] width 98 height 15
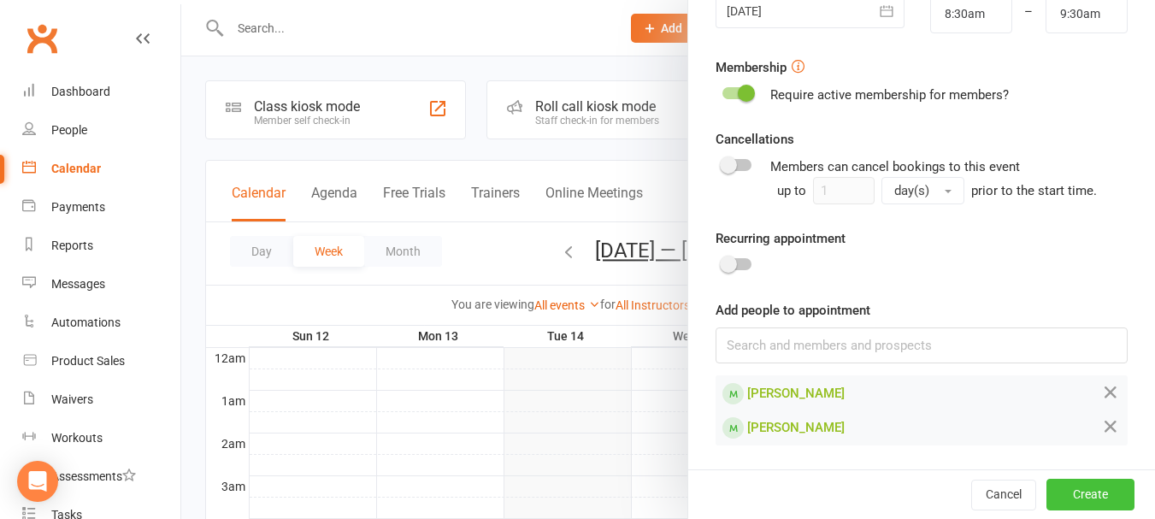
click at [1065, 494] on button "Create" at bounding box center [1091, 494] width 88 height 31
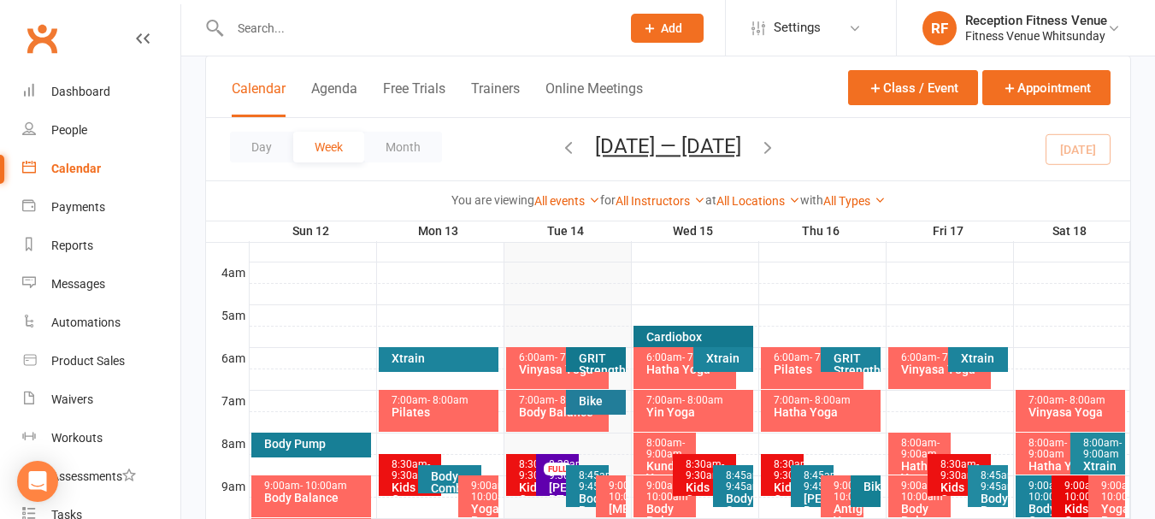
scroll to position [342, 0]
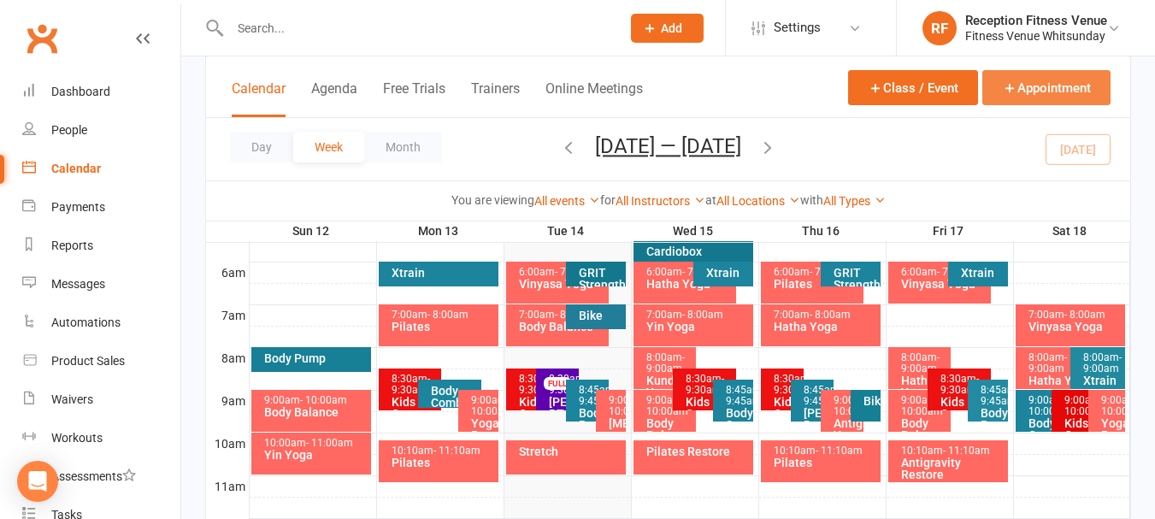
click at [1054, 87] on button "Appointment" at bounding box center [1047, 87] width 128 height 35
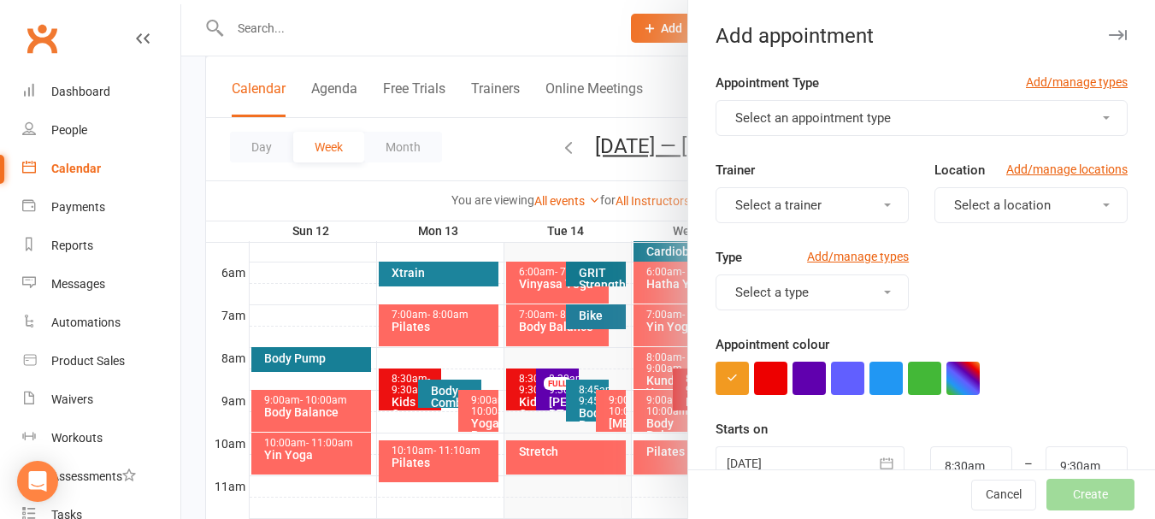
click at [871, 115] on span "Select an appointment type" at bounding box center [813, 117] width 156 height 15
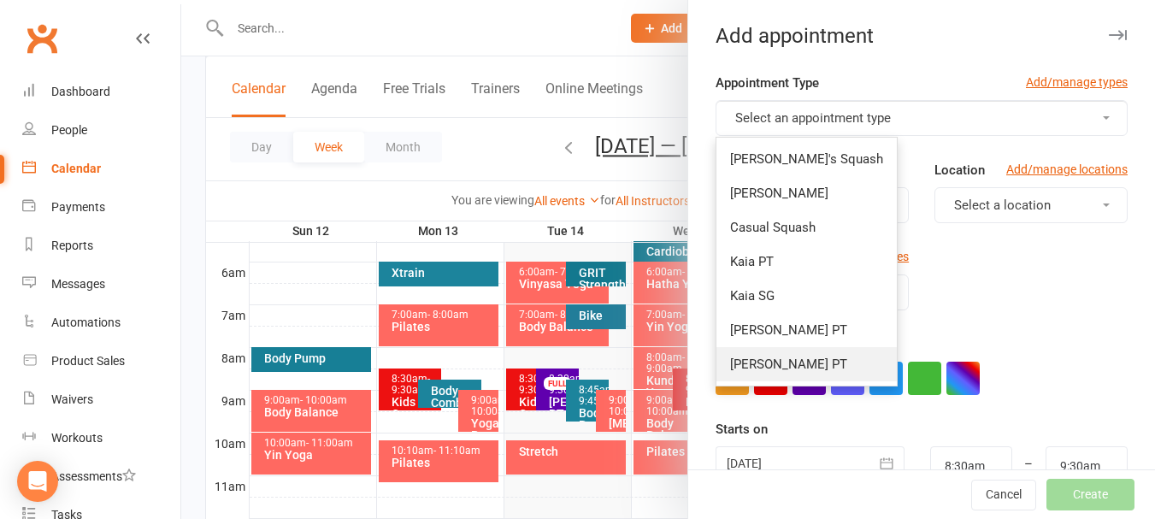
click at [786, 353] on link "Rachel PT" at bounding box center [807, 364] width 180 height 34
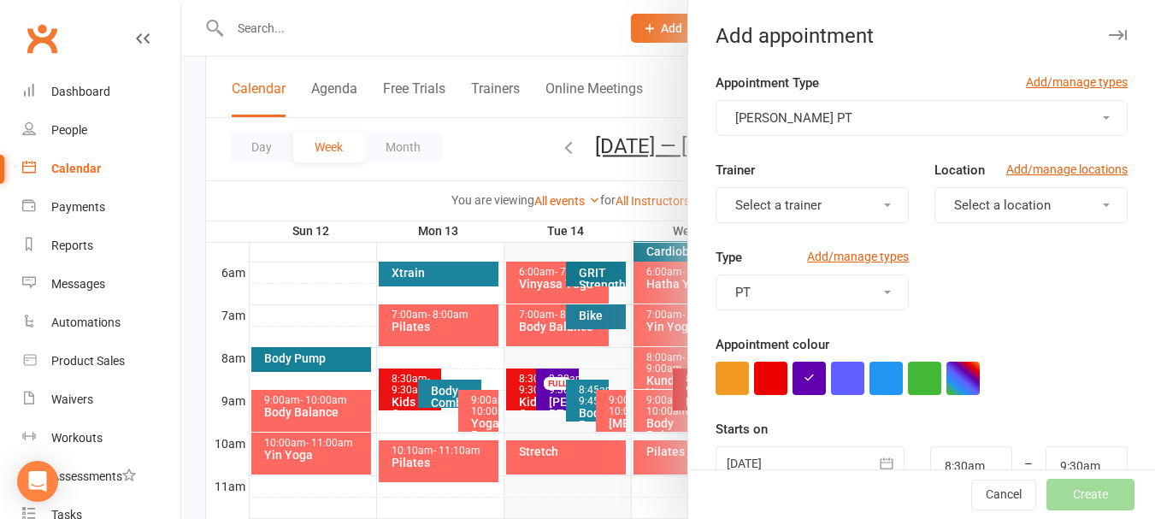
click at [817, 202] on button "Select a trainer" at bounding box center [812, 205] width 193 height 36
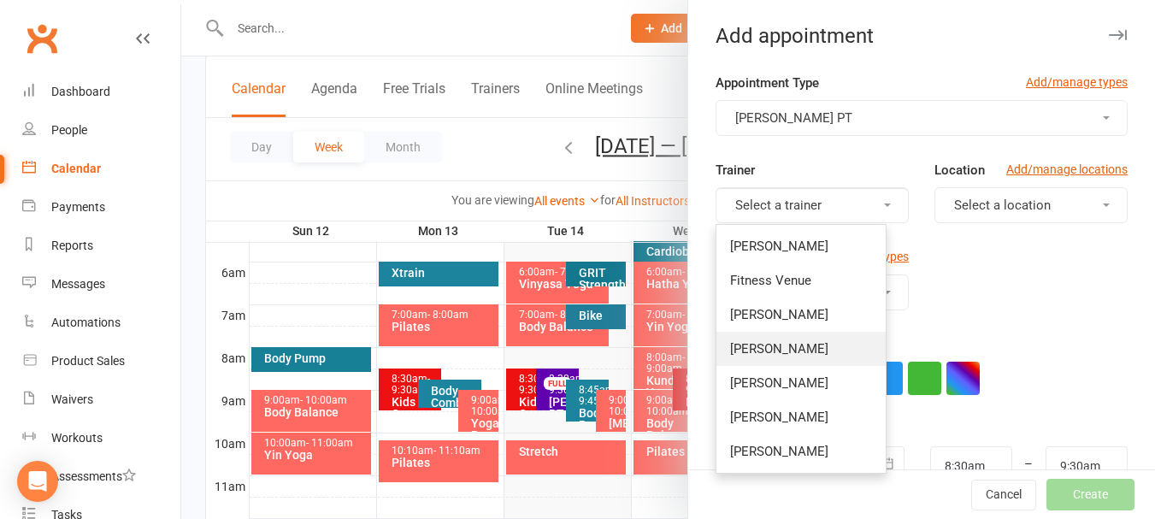
click at [782, 336] on link "Rachel Millard" at bounding box center [801, 349] width 169 height 34
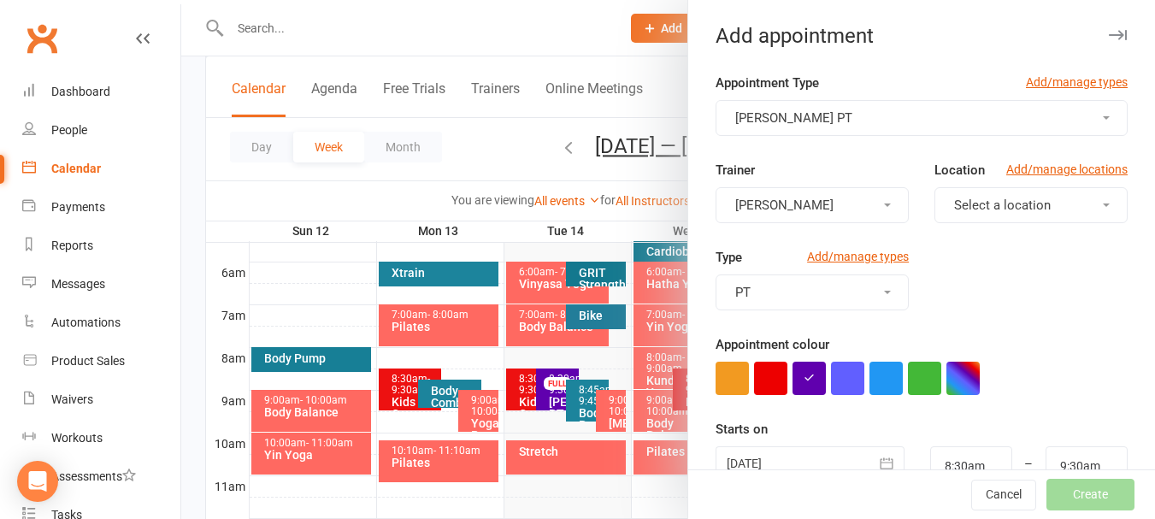
click at [915, 285] on div "Type Add/manage types PT" at bounding box center [922, 290] width 438 height 87
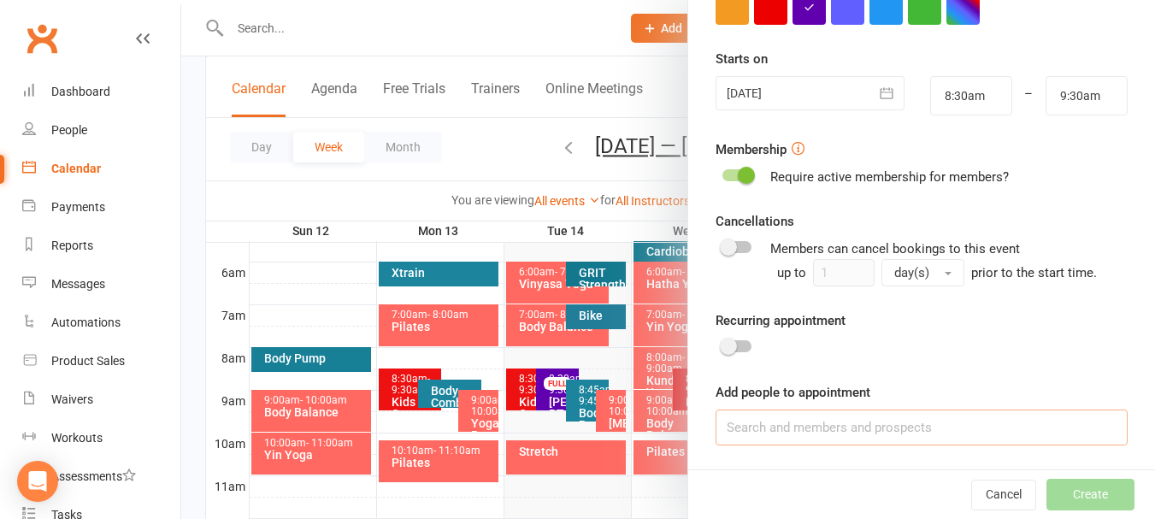
click at [845, 438] on input at bounding box center [922, 428] width 412 height 36
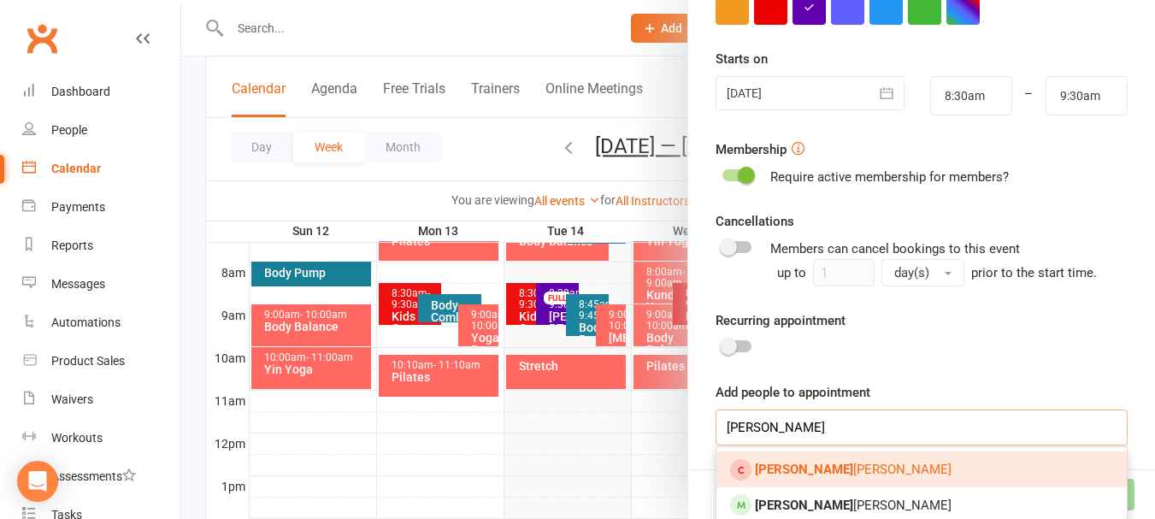
scroll to position [541, 0]
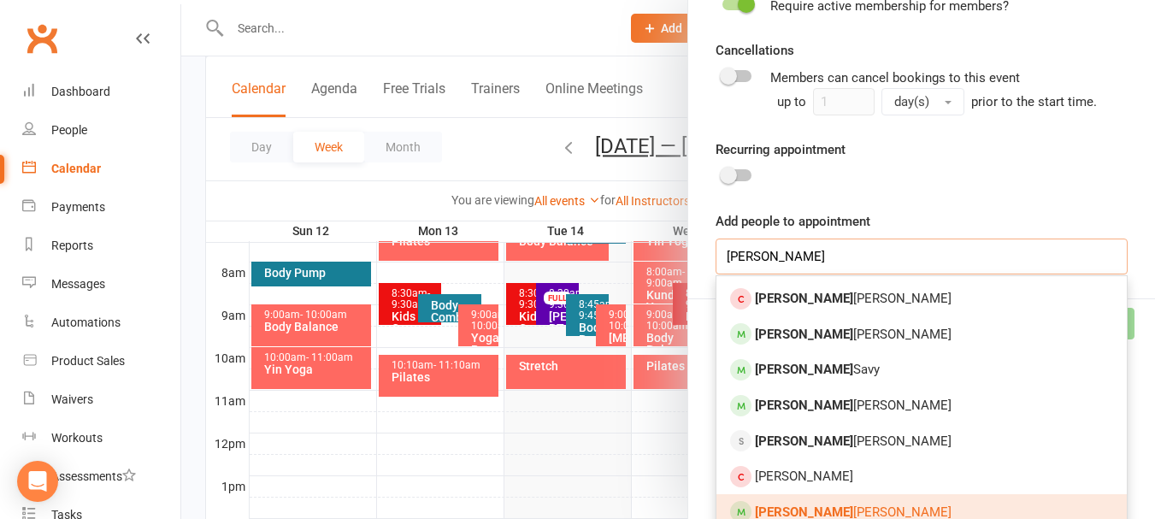
type input "shane"
click at [810, 509] on span "Shane Allan" at bounding box center [853, 512] width 197 height 15
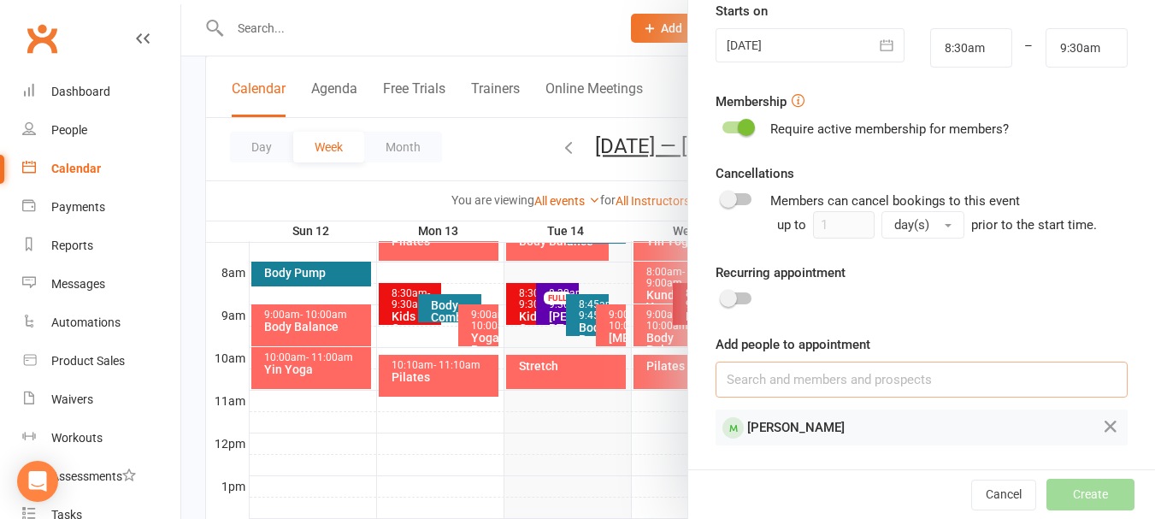
scroll to position [418, 0]
click at [951, 60] on input "8:30am" at bounding box center [971, 47] width 82 height 39
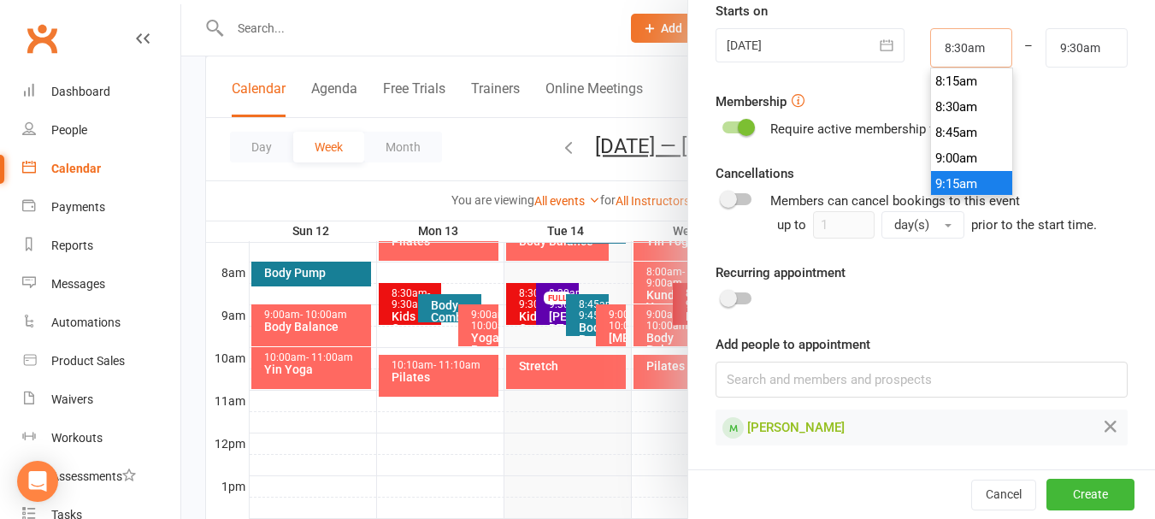
scroll to position [932, 0]
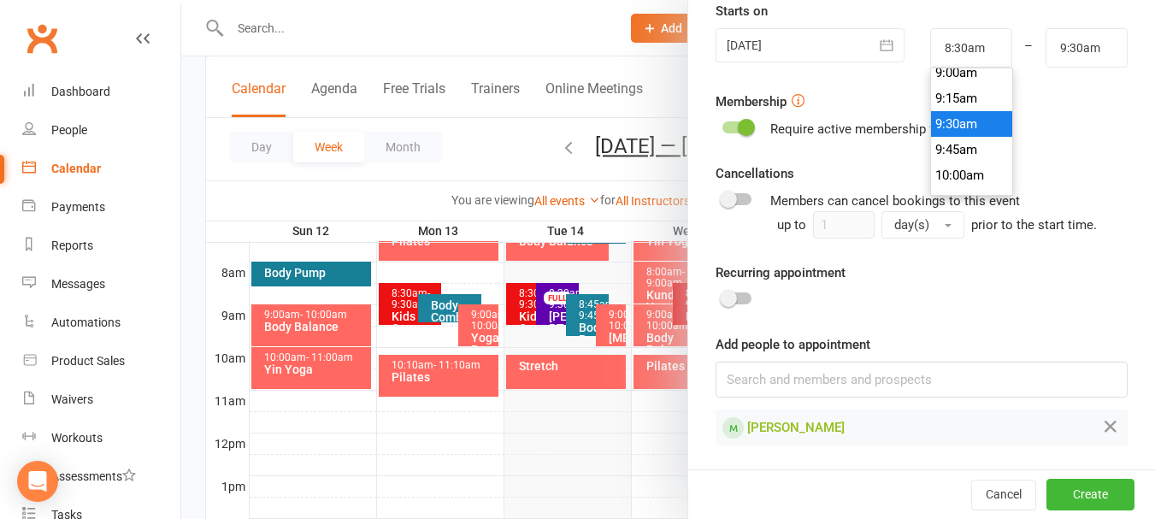
type input "9:30am"
type input "10:30am"
click at [948, 130] on li "9:30am" at bounding box center [972, 124] width 82 height 26
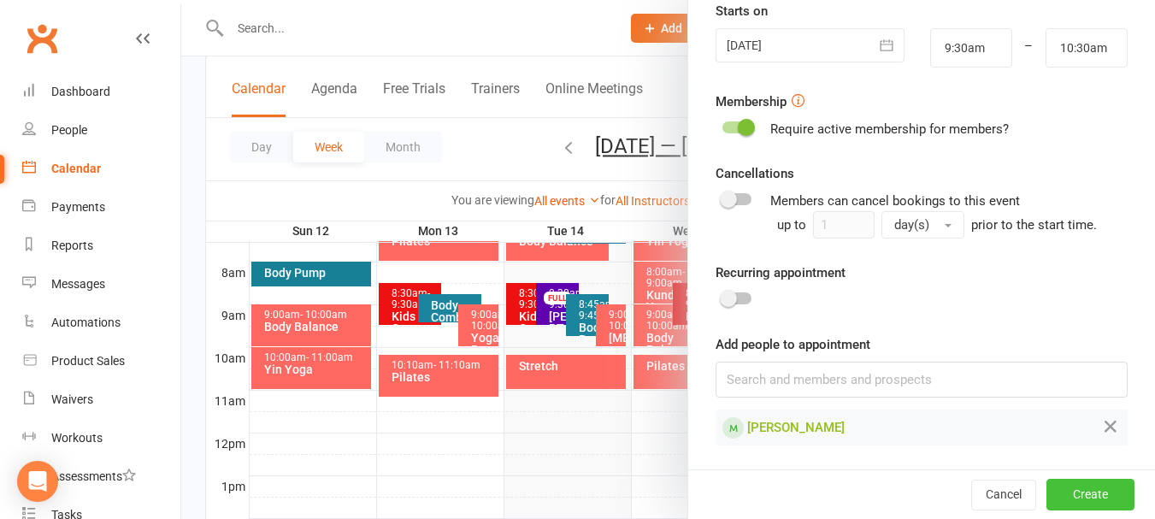
click at [1059, 493] on button "Create" at bounding box center [1091, 494] width 88 height 31
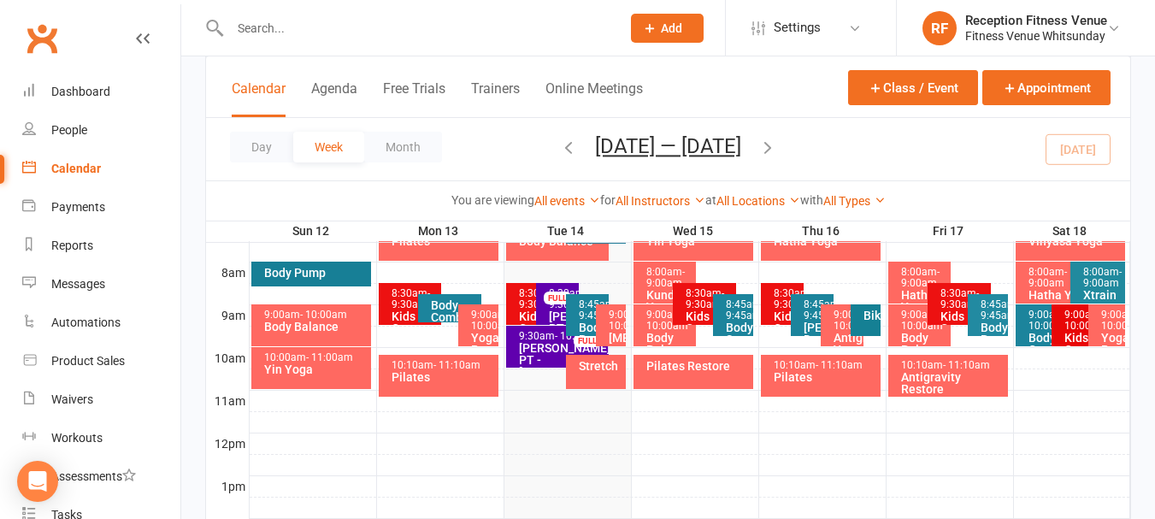
scroll to position [0, 0]
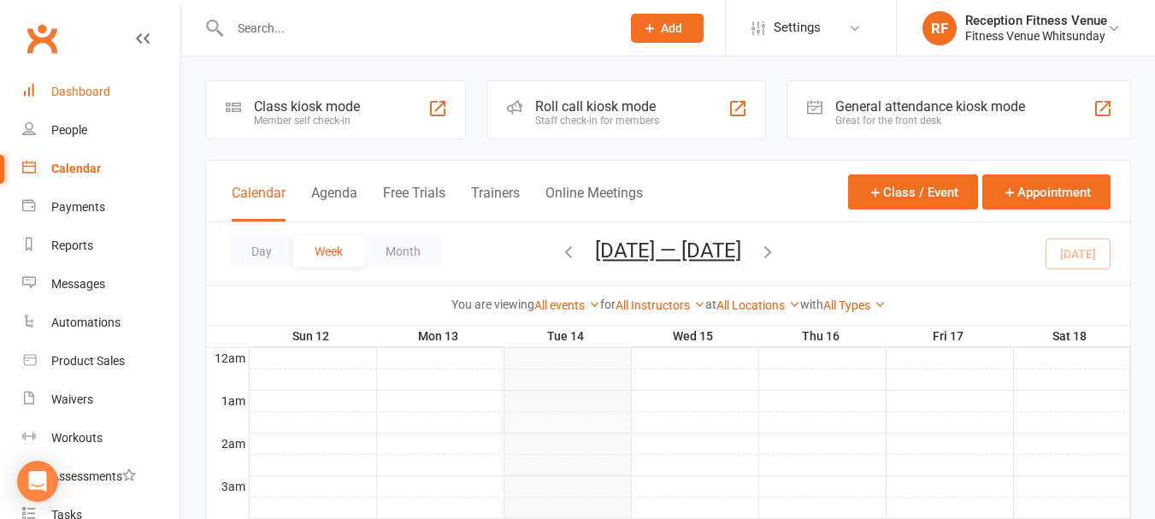
click at [60, 93] on div "Dashboard" at bounding box center [80, 92] width 59 height 14
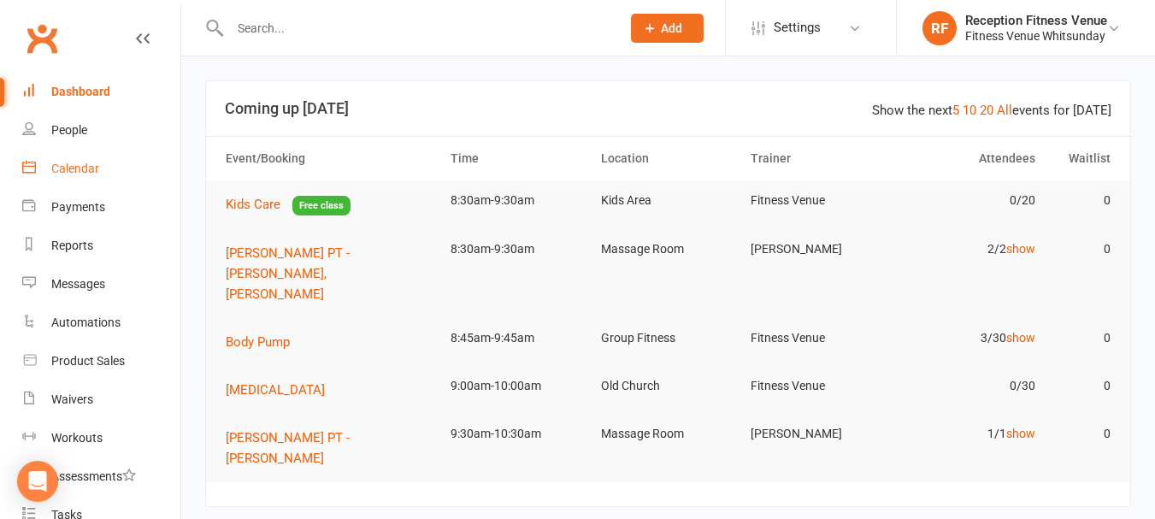
click at [83, 174] on div "Calendar" at bounding box center [75, 169] width 48 height 14
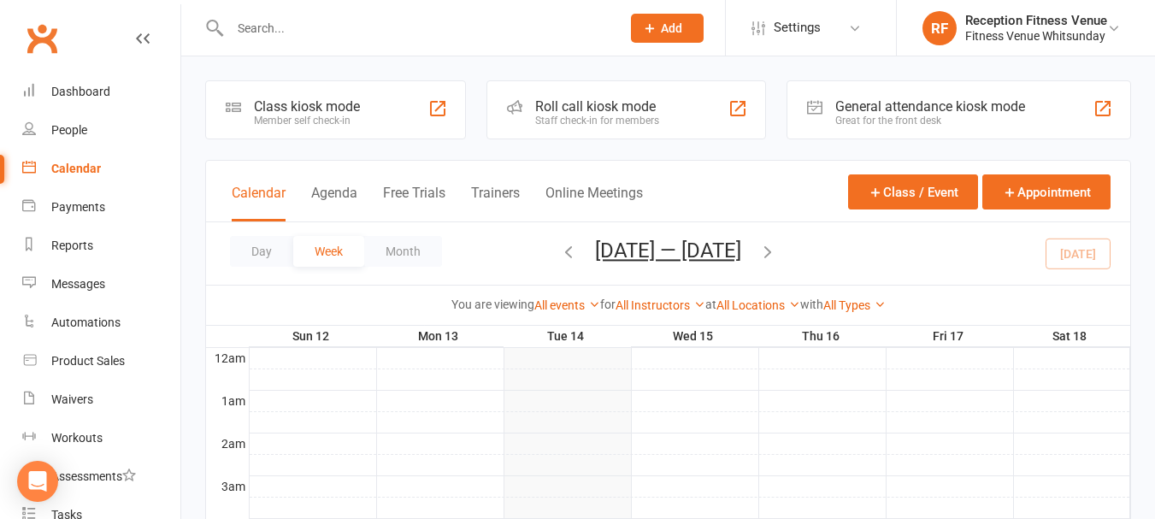
click at [839, 97] on div "General attendance kiosk mode Great for the front desk" at bounding box center [959, 109] width 345 height 59
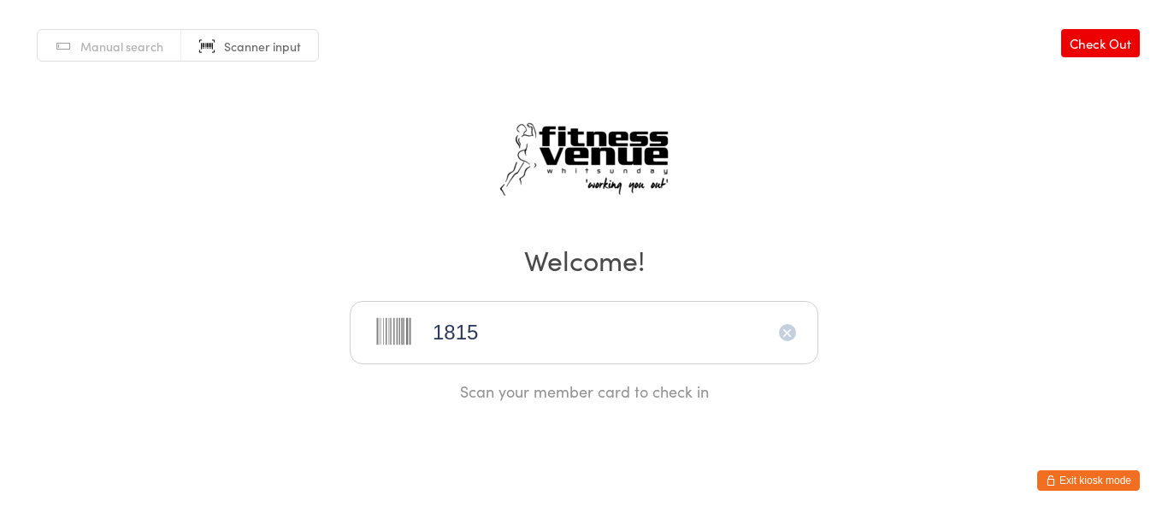
type input "18153"
